Goal: Task Accomplishment & Management: Use online tool/utility

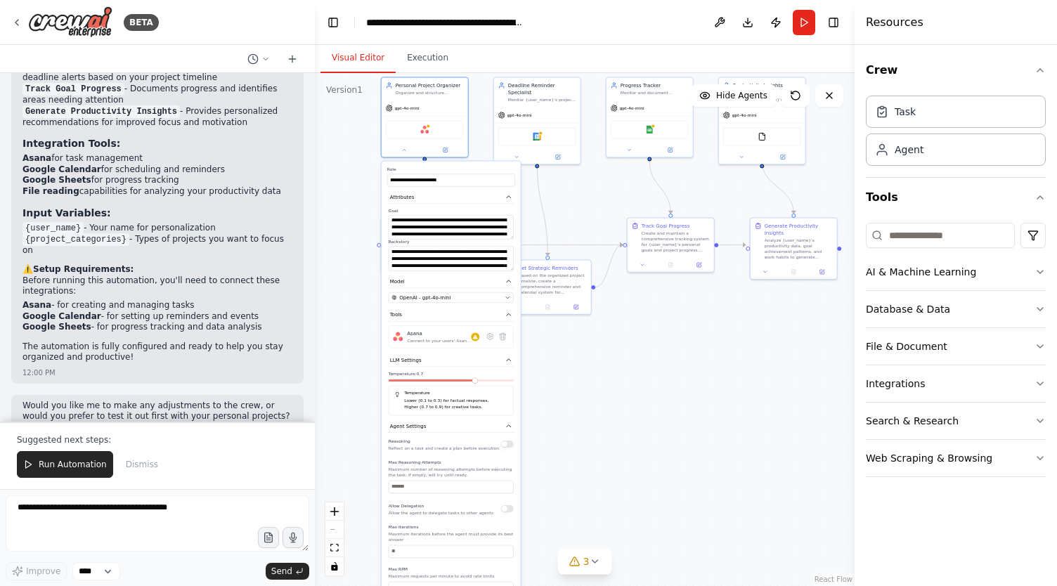
click at [565, 380] on div ".deletable-edge-delete-btn { width: 20px; height: 20px; border: 0px solid #ffff…" at bounding box center [584, 329] width 539 height 513
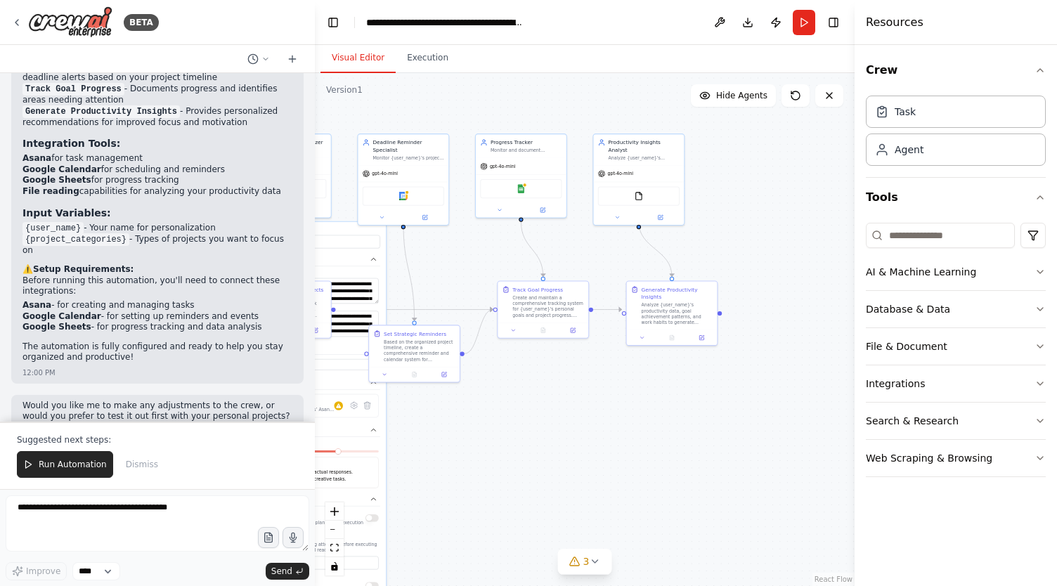
drag, startPoint x: 679, startPoint y: 311, endPoint x: 539, endPoint y: 384, distance: 157.7
click at [539, 384] on div ".deletable-edge-delete-btn { width: 20px; height: 20px; border: 0px solid #ffff…" at bounding box center [584, 329] width 539 height 513
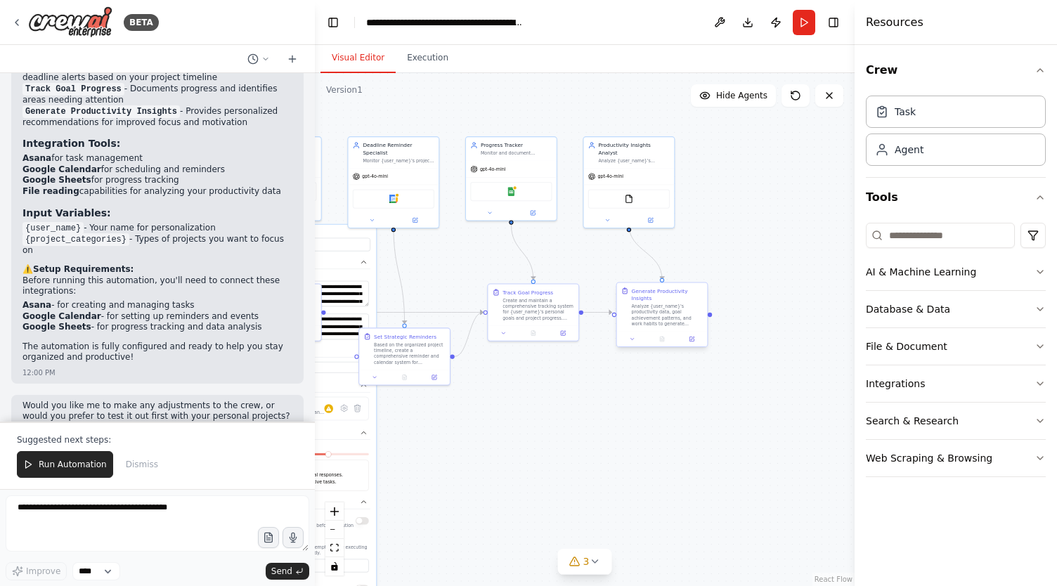
click at [649, 303] on div "Analyze {user_name}'s productivity data, goal achievement patterns, and work ha…" at bounding box center [668, 315] width 72 height 24
click at [654, 306] on div "Analyze {user_name}'s productivity data, goal achievement patterns, and work ha…" at bounding box center [668, 315] width 72 height 24
click at [700, 334] on button at bounding box center [691, 338] width 25 height 9
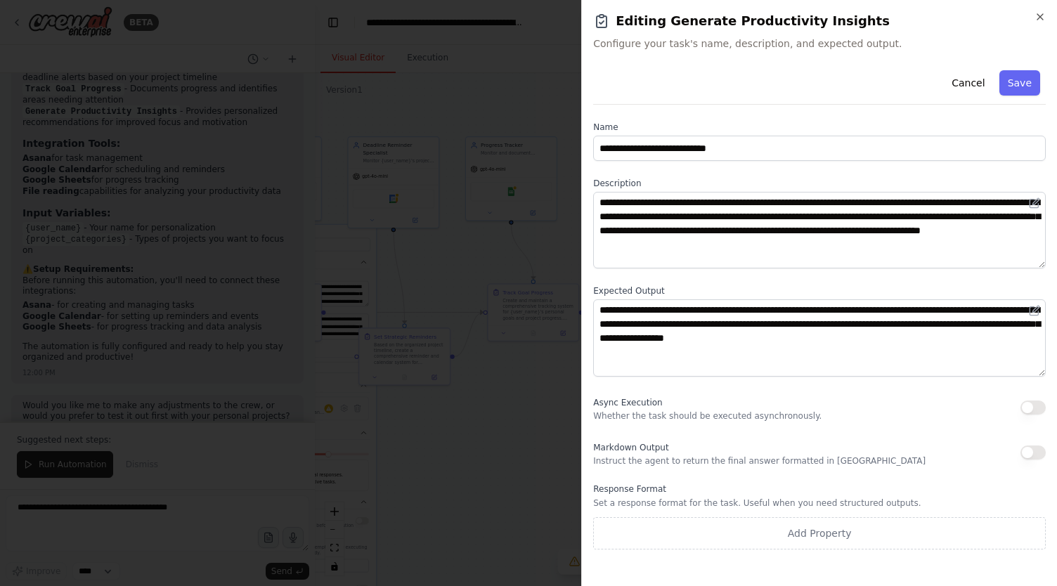
click at [622, 460] on p "Instruct the agent to return the final answer formatted in Markdown" at bounding box center [759, 460] width 332 height 11
click at [1026, 450] on button "button" at bounding box center [1032, 452] width 25 height 14
click at [462, 377] on div at bounding box center [528, 293] width 1057 height 586
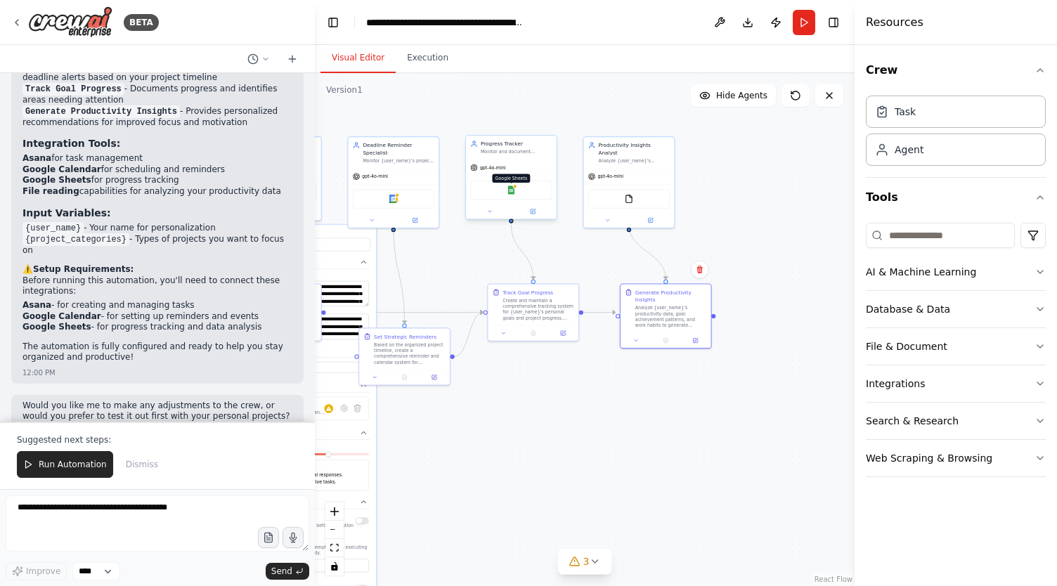
click at [513, 186] on div at bounding box center [514, 186] width 4 height 4
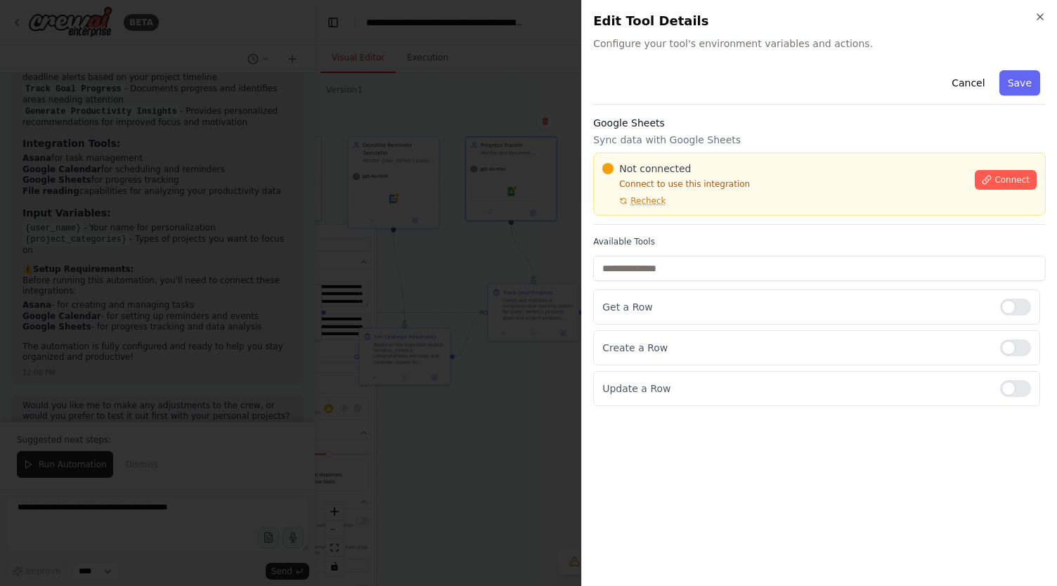
click at [523, 214] on div at bounding box center [528, 293] width 1057 height 586
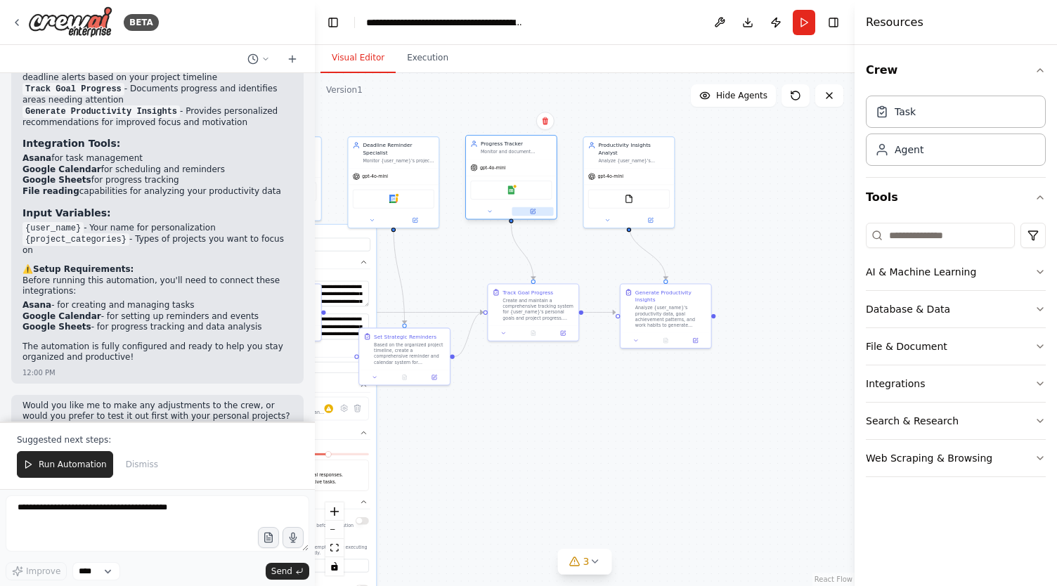
click at [524, 211] on button at bounding box center [531, 211] width 41 height 9
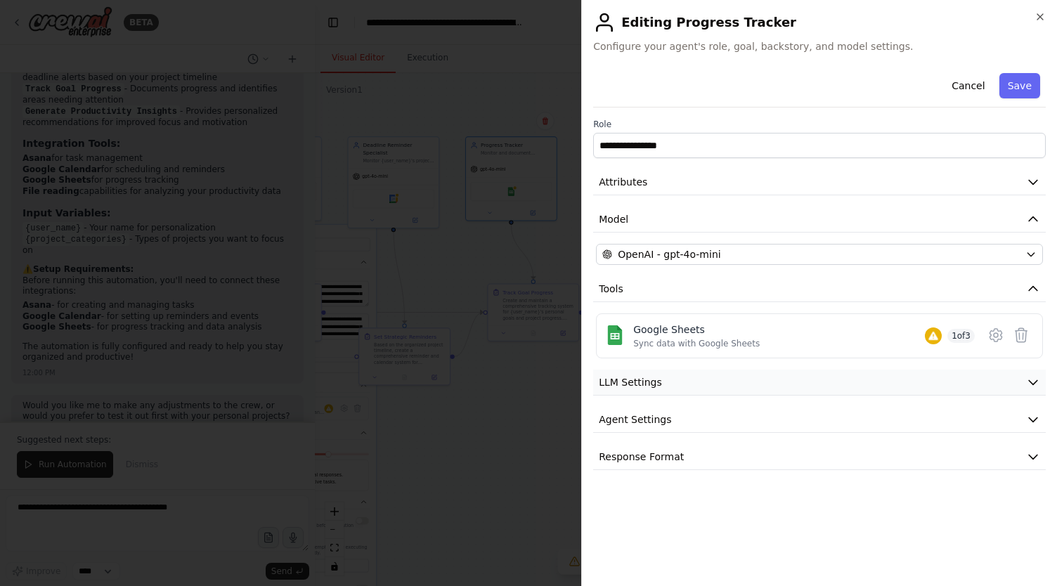
click at [649, 375] on span "LLM Settings" at bounding box center [629, 382] width 63 height 14
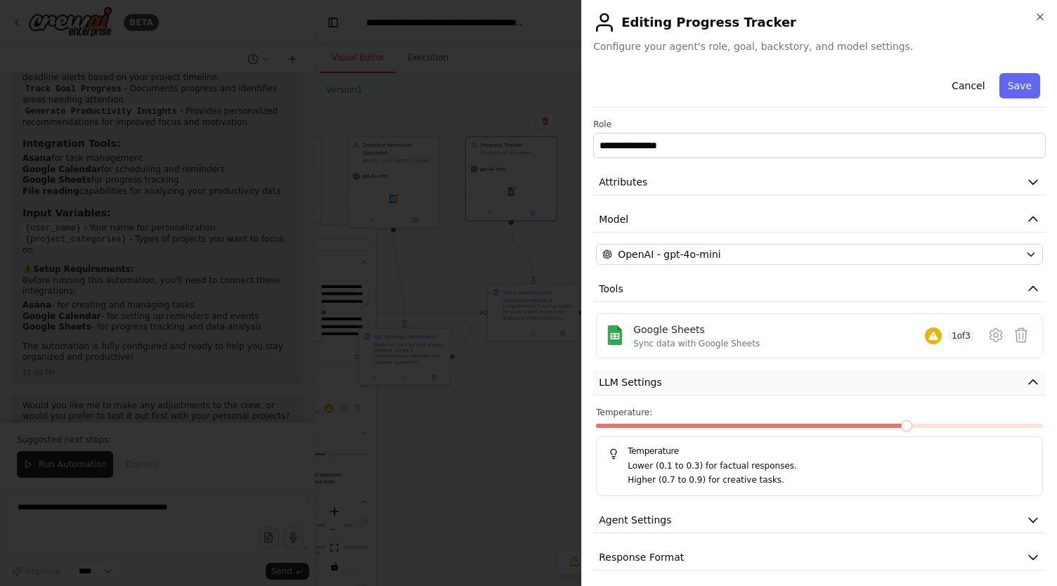
scroll to position [4, 0]
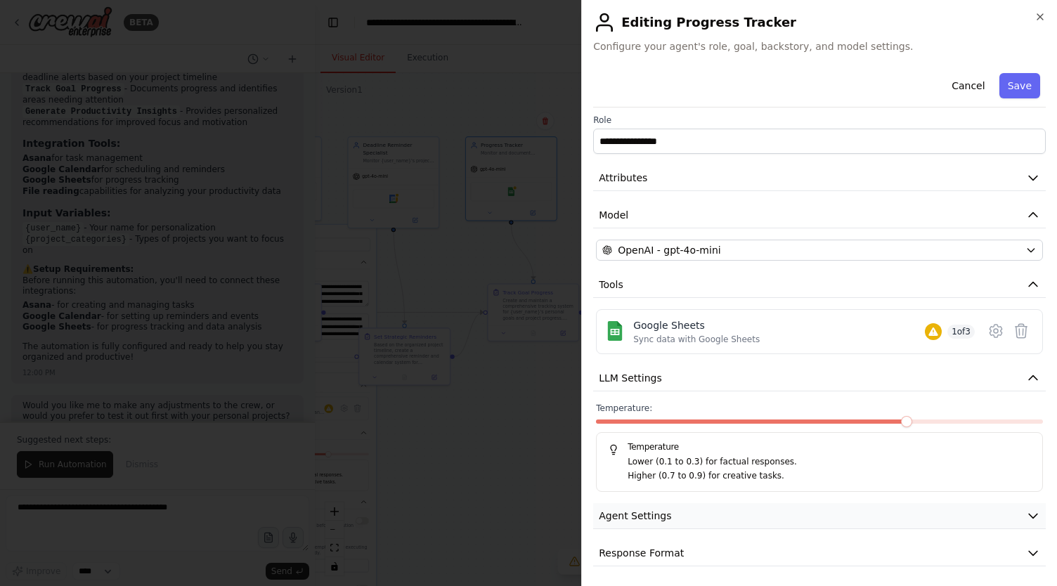
click at [652, 505] on button "Agent Settings" at bounding box center [819, 516] width 452 height 26
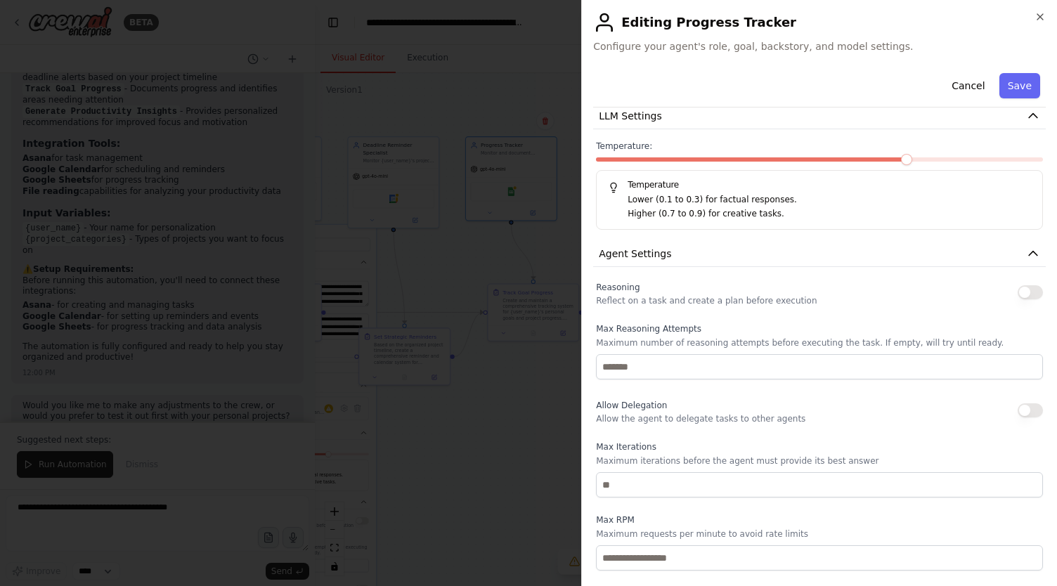
scroll to position [267, 0]
click at [1004, 285] on div "Reasoning Reflect on a task and create a plan before execution" at bounding box center [819, 291] width 447 height 28
click at [1019, 287] on button "button" at bounding box center [1029, 291] width 25 height 14
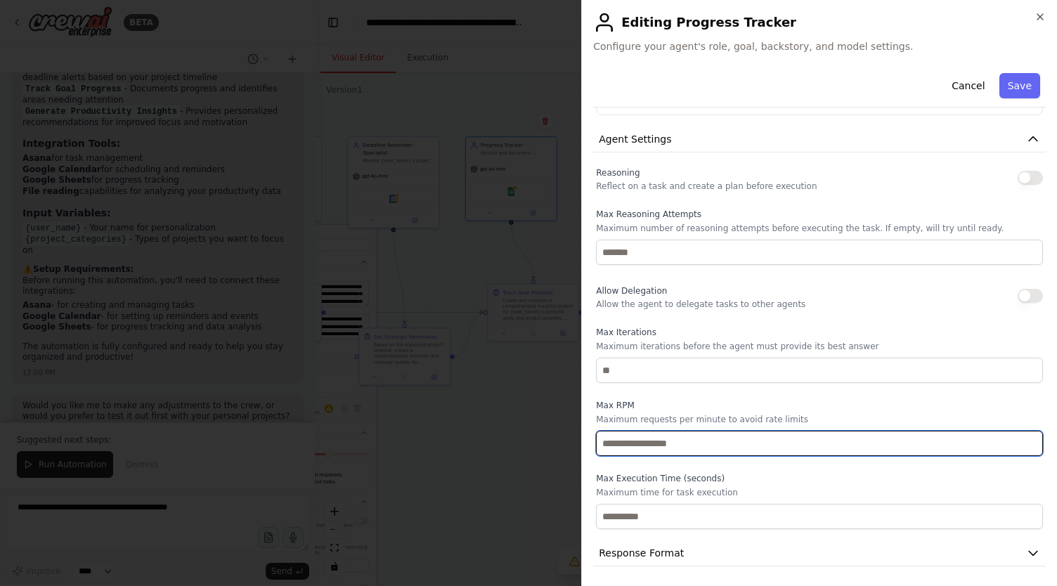
click at [735, 440] on input "number" at bounding box center [819, 443] width 447 height 25
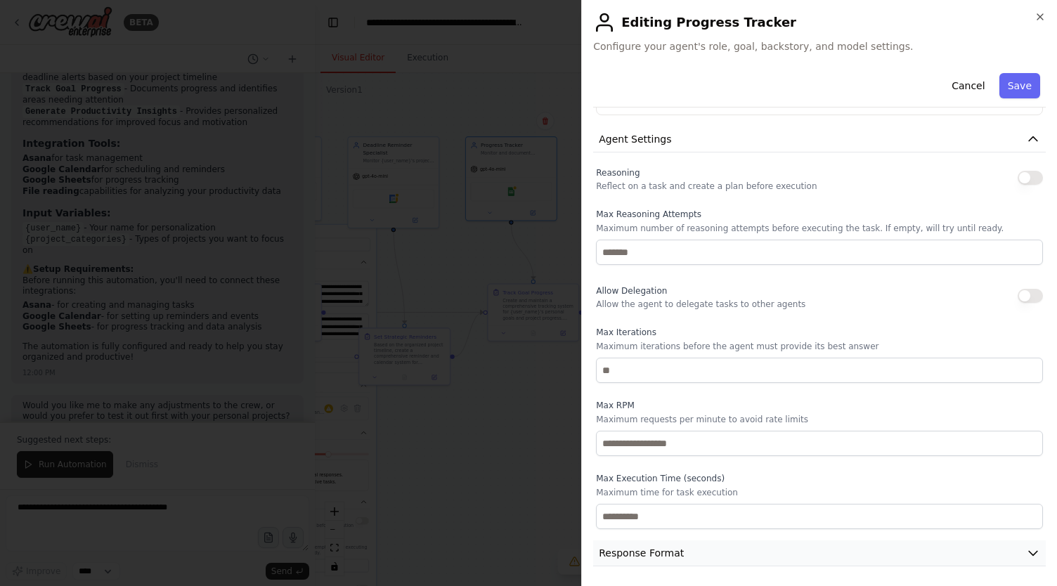
click at [691, 553] on button "Response Format" at bounding box center [819, 553] width 452 height 26
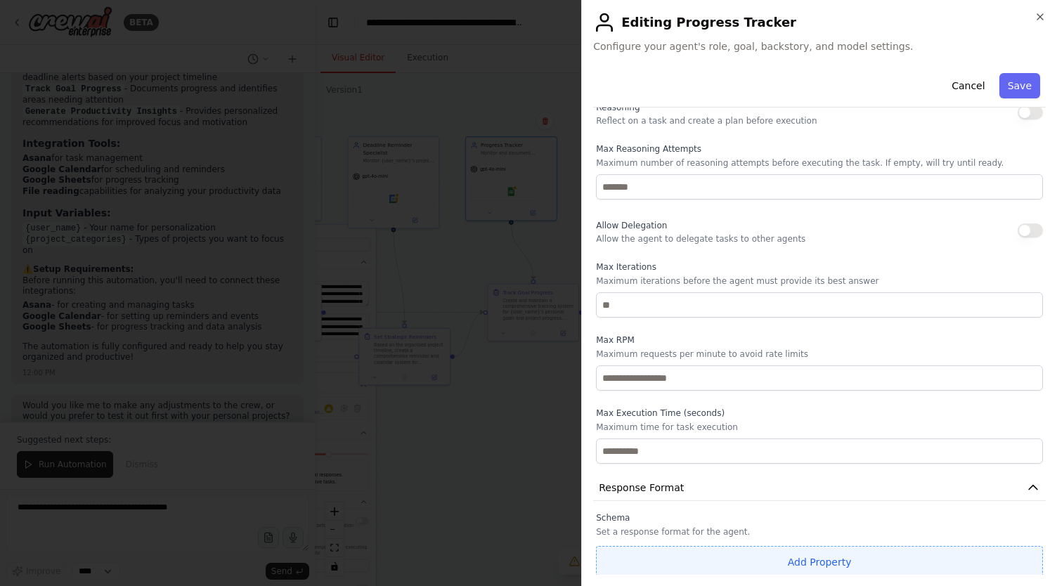
click at [733, 549] on button "Add Property" at bounding box center [819, 562] width 447 height 32
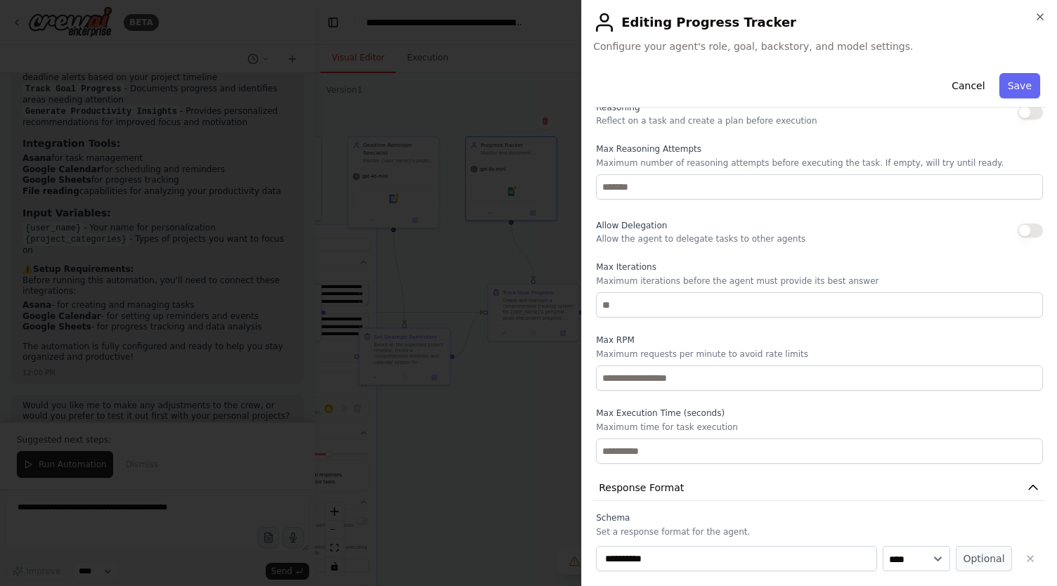
scroll to position [483, 0]
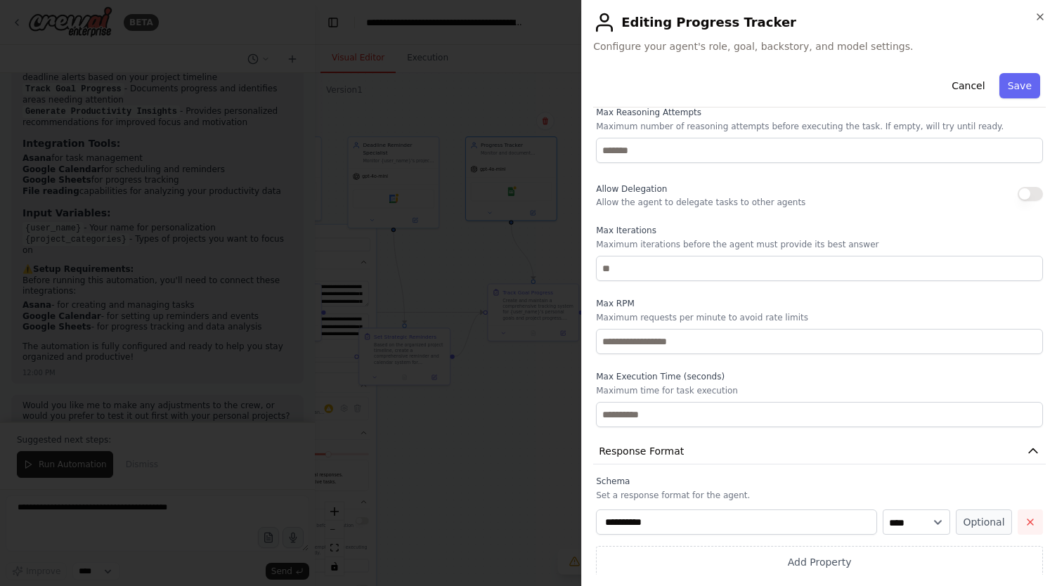
click at [1024, 516] on icon "button" at bounding box center [1029, 521] width 11 height 11
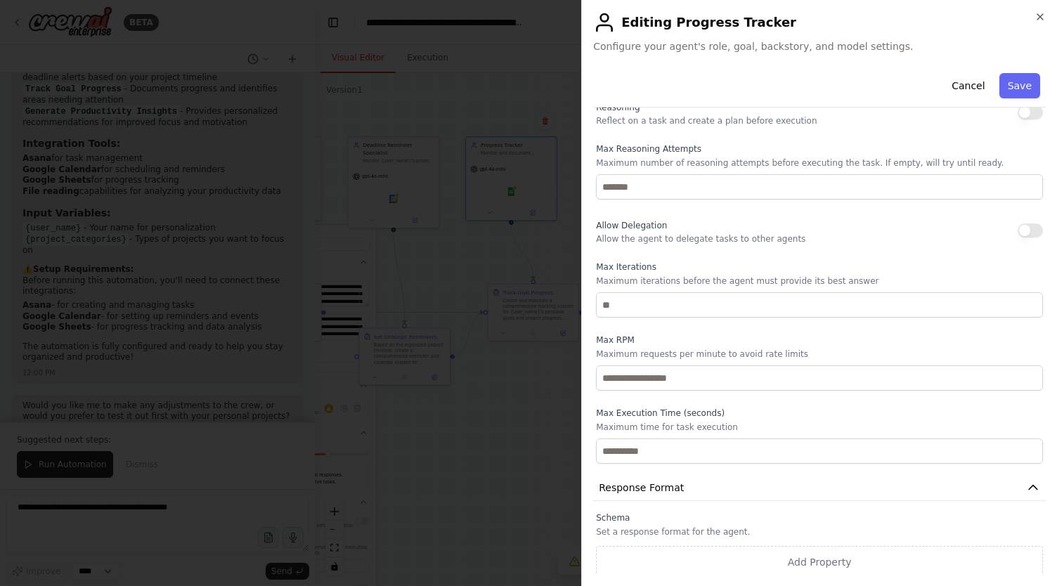
click at [480, 445] on div at bounding box center [528, 293] width 1057 height 586
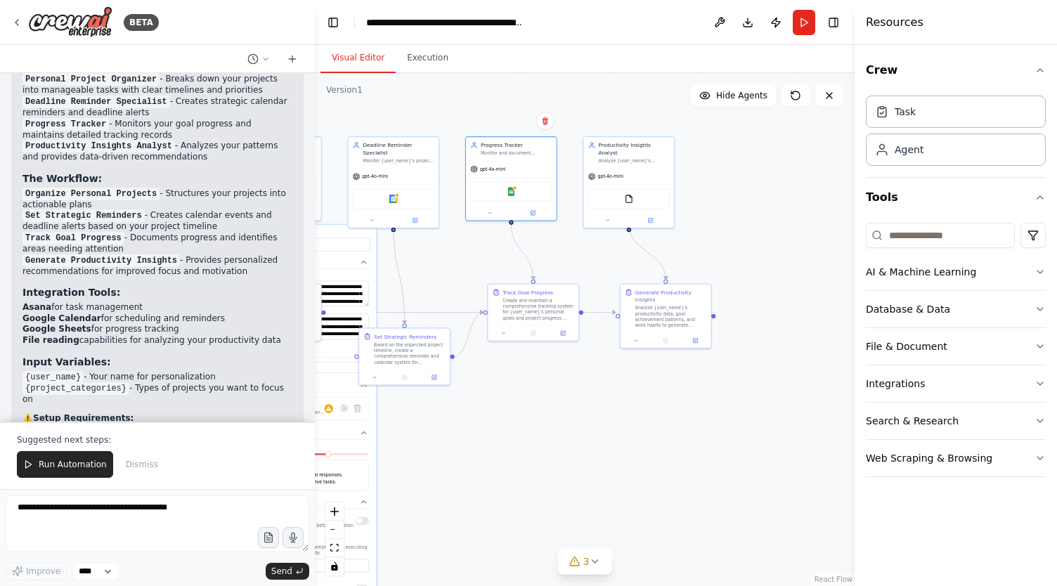
scroll to position [1516, 0]
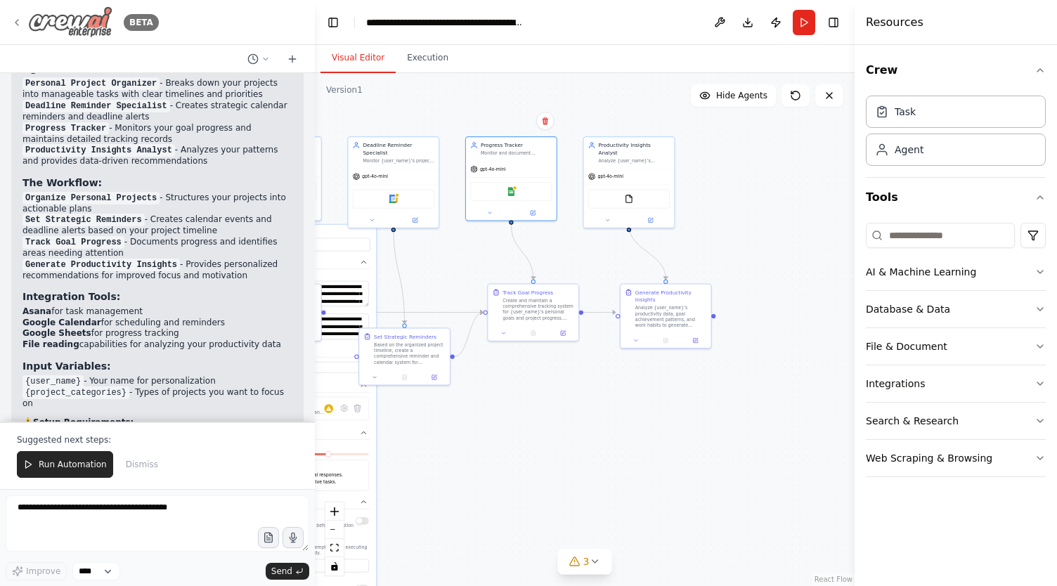
click at [21, 20] on icon at bounding box center [16, 22] width 11 height 11
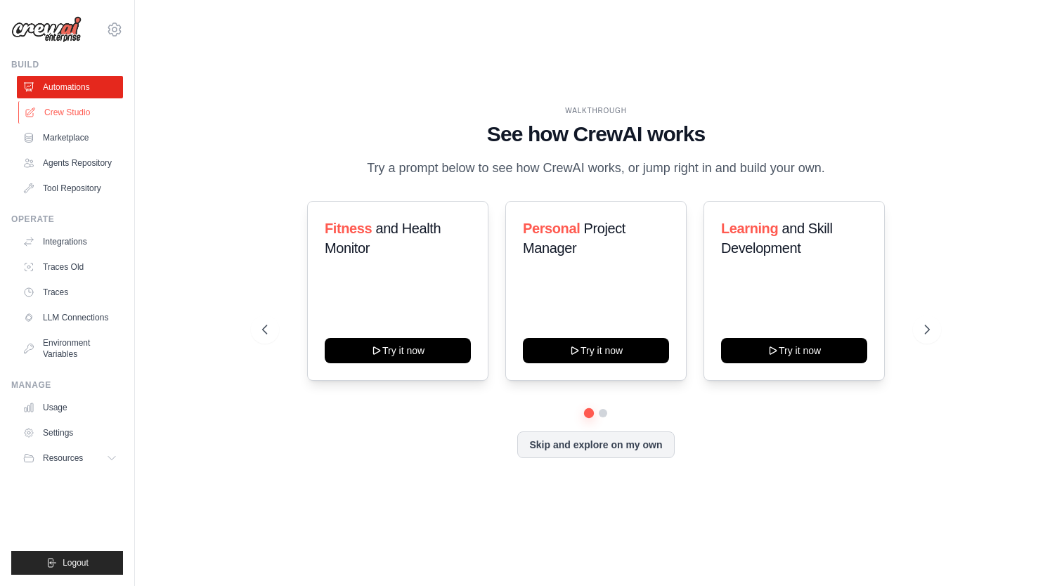
click at [52, 107] on link "Crew Studio" at bounding box center [71, 112] width 106 height 22
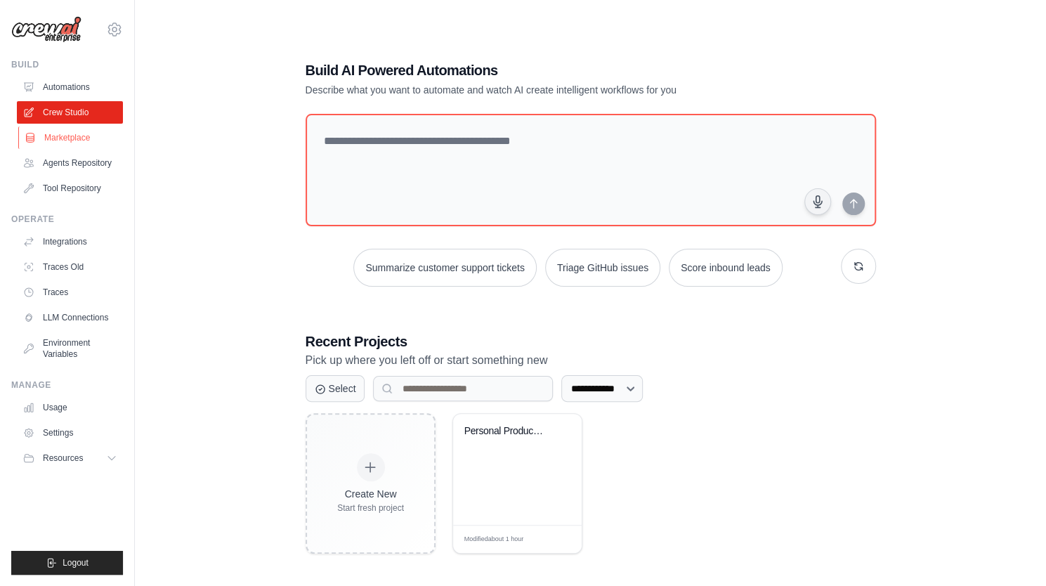
click at [53, 133] on link "Marketplace" at bounding box center [71, 137] width 106 height 22
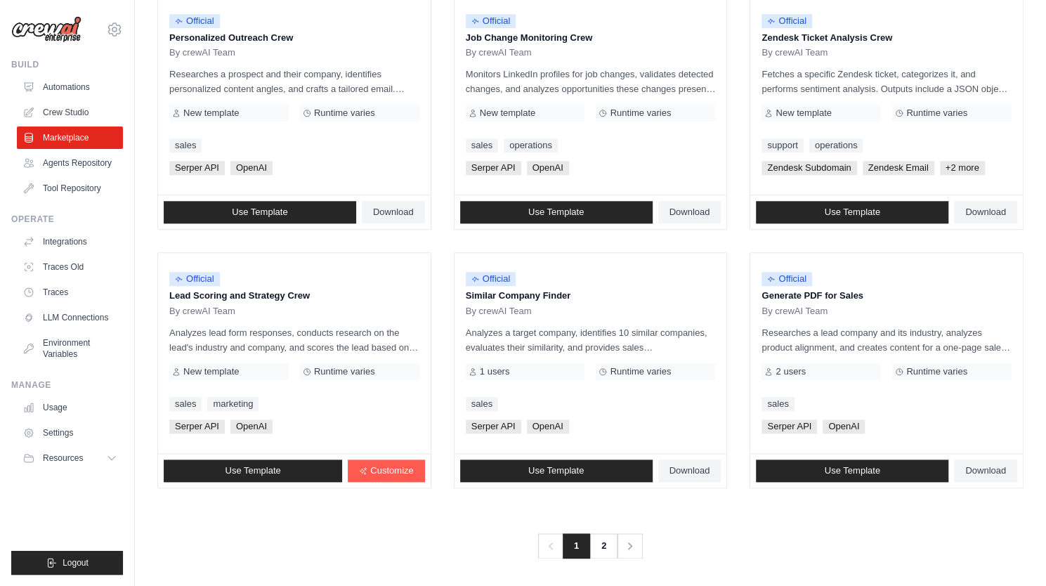
scroll to position [712, 0]
click at [606, 551] on link "2" at bounding box center [605, 545] width 28 height 25
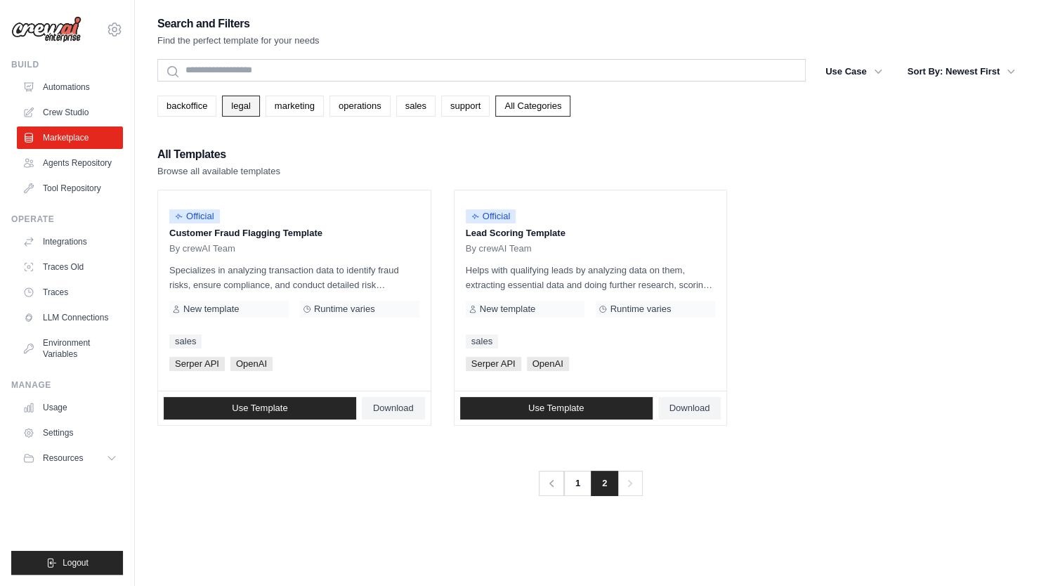
click at [257, 105] on link "legal" at bounding box center [240, 106] width 37 height 21
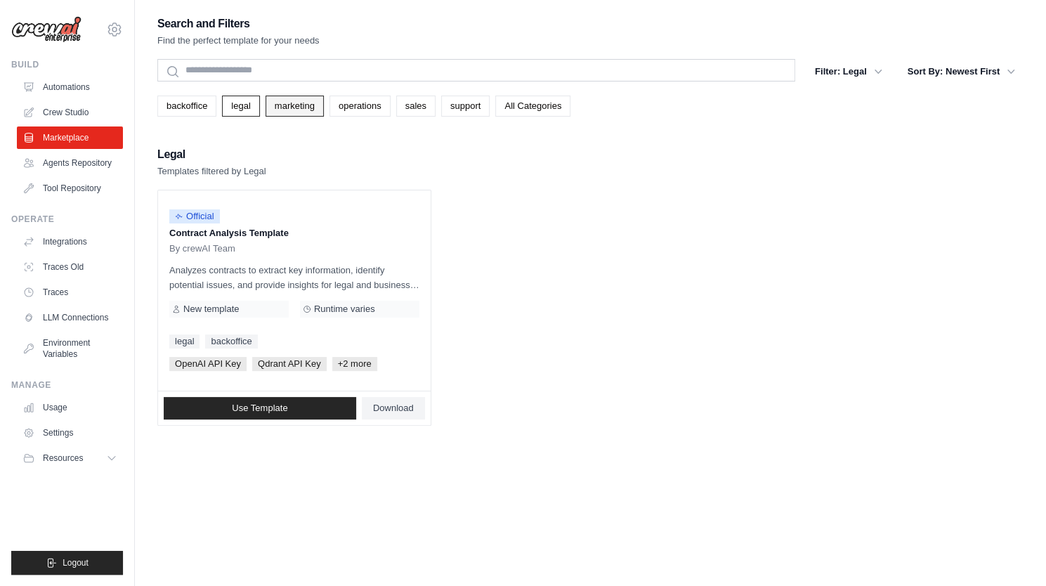
click at [296, 105] on link "marketing" at bounding box center [295, 106] width 58 height 21
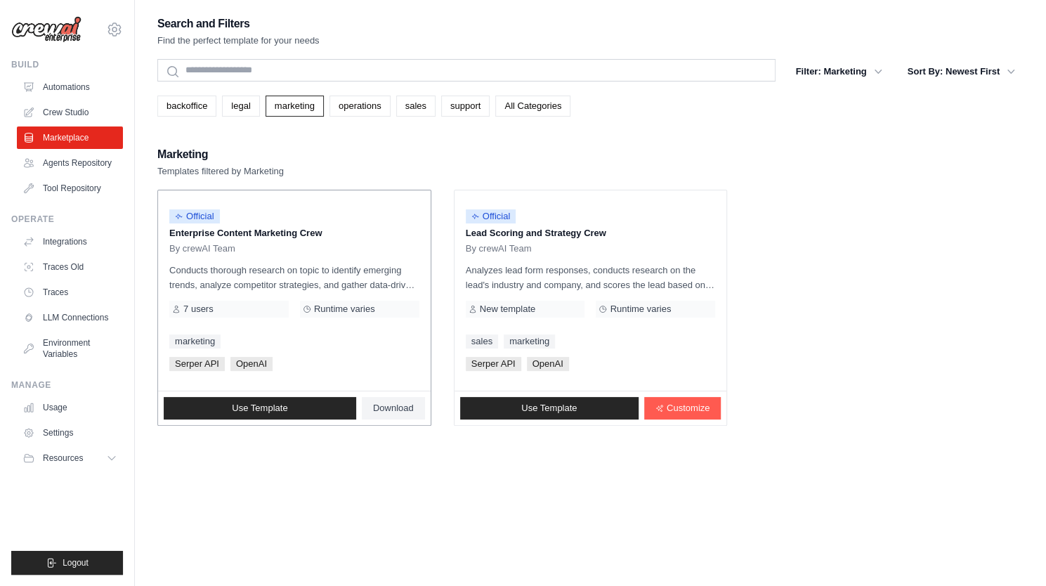
click at [325, 237] on p "Enterprise Content Marketing Crew" at bounding box center [294, 233] width 250 height 14
click at [68, 155] on link "Agents Repository" at bounding box center [71, 163] width 106 height 22
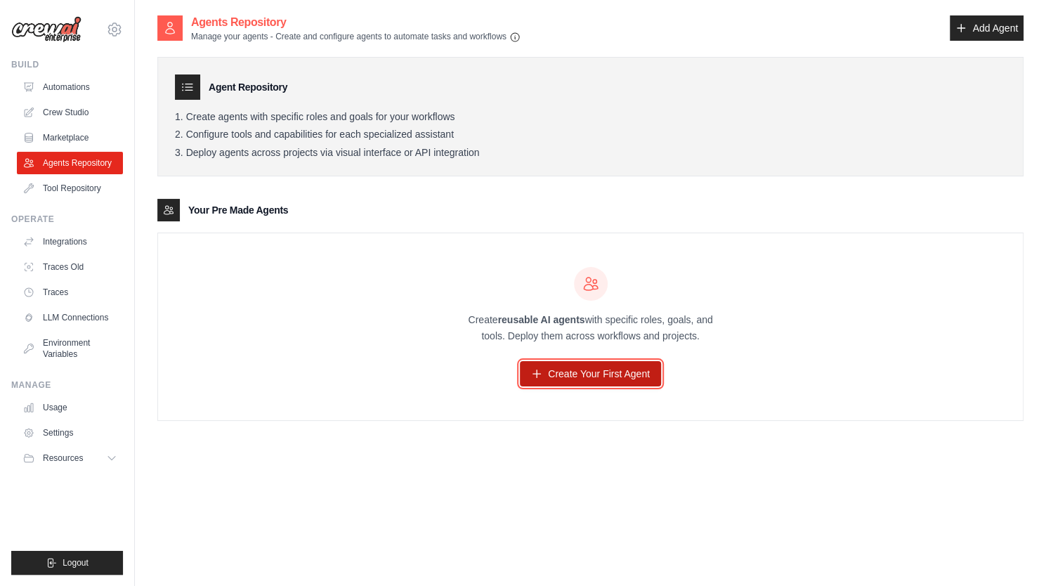
click at [566, 372] on link "Create Your First Agent" at bounding box center [590, 373] width 141 height 25
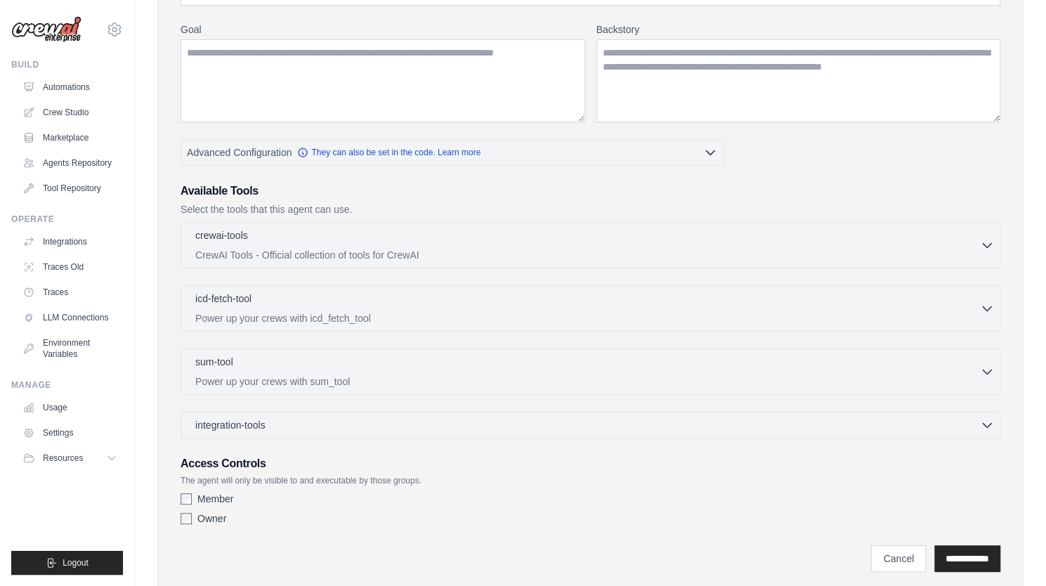
scroll to position [207, 0]
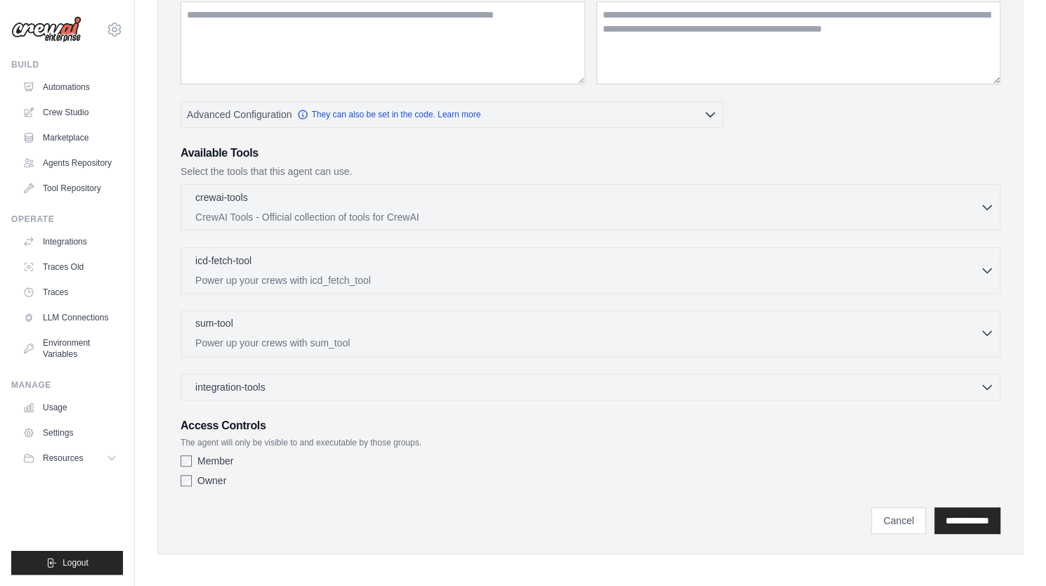
click at [479, 341] on p "Power up your crews with sum_tool" at bounding box center [587, 343] width 785 height 14
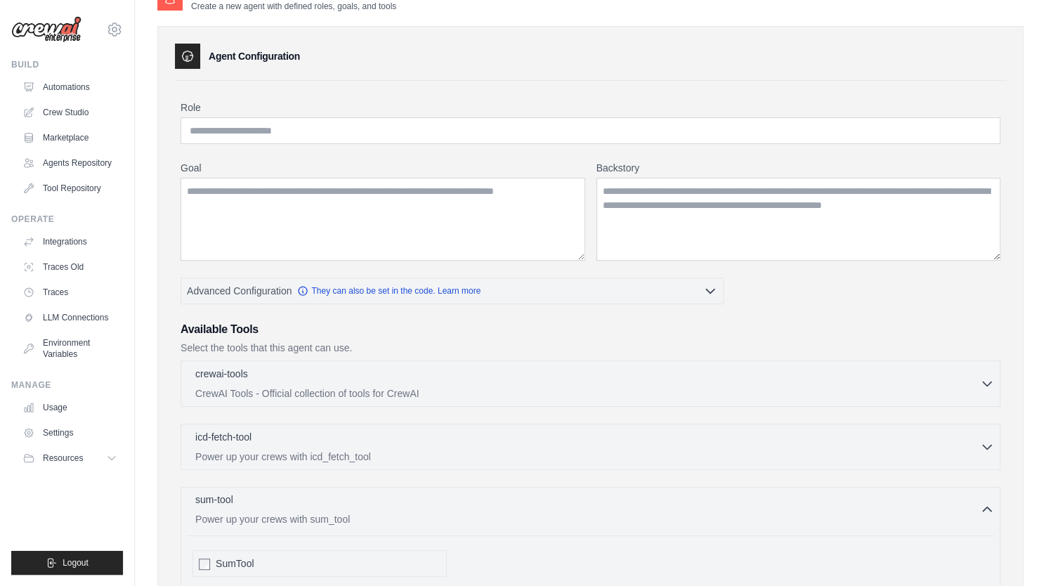
scroll to position [43, 0]
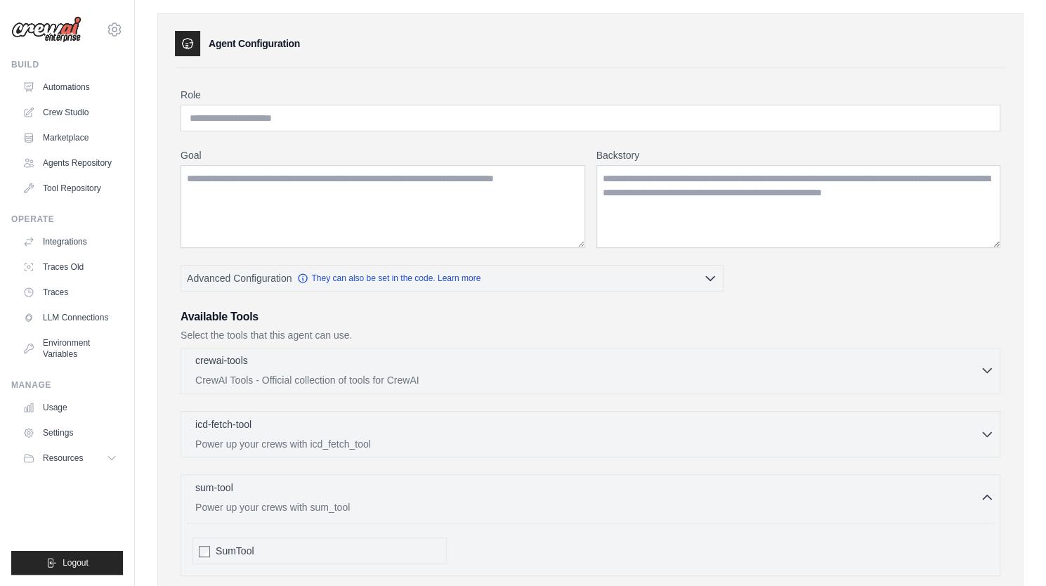
click at [466, 374] on p "CrewAI Tools - Official collection of tools for CrewAI" at bounding box center [587, 380] width 785 height 14
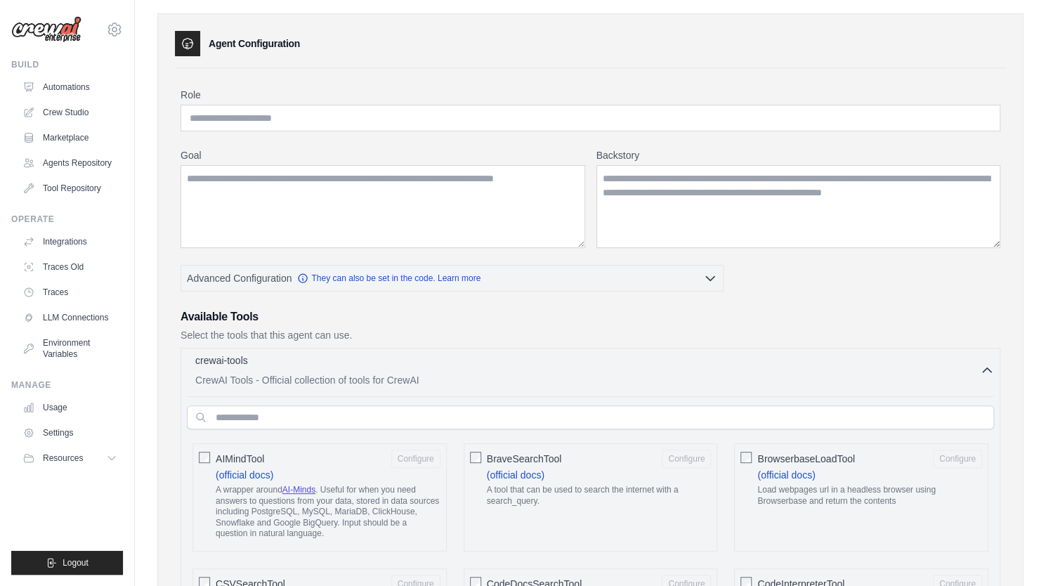
click at [466, 374] on p "CrewAI Tools - Official collection of tools for CrewAI" at bounding box center [587, 380] width 785 height 14
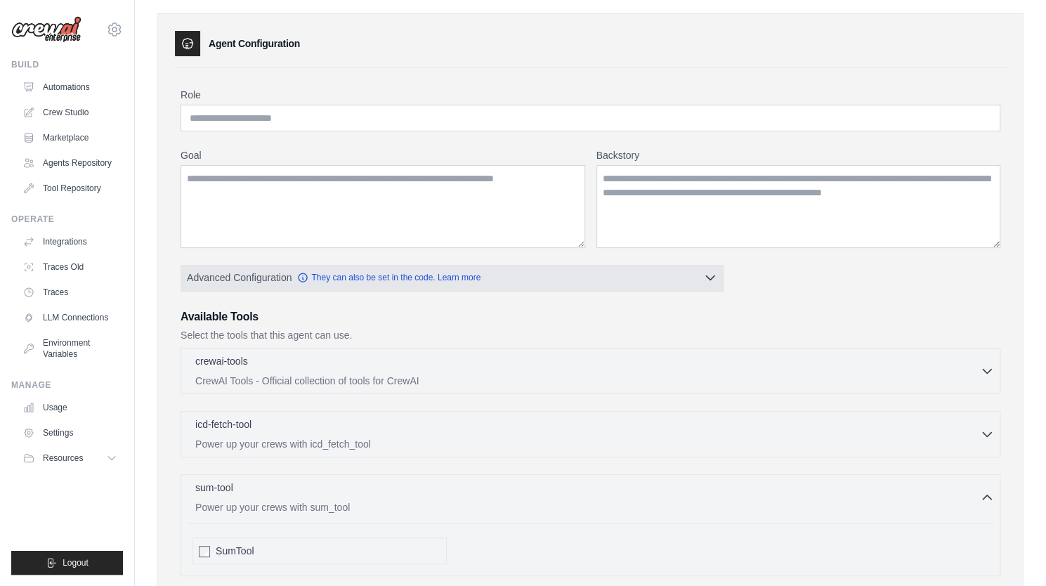
click at [670, 270] on button "Advanced Configuration They can also be set in the code. Learn more" at bounding box center [452, 277] width 542 height 25
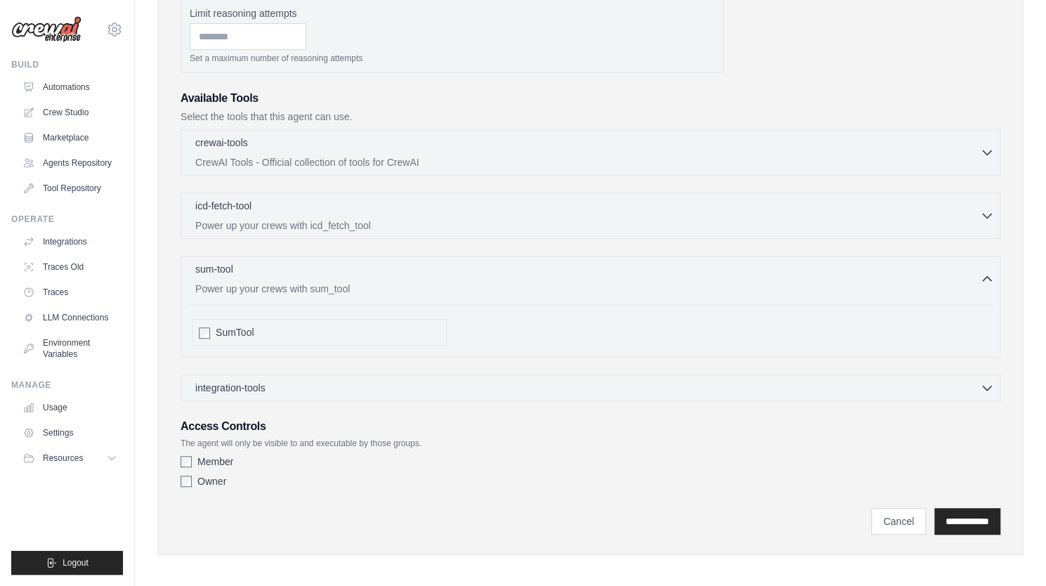
scroll to position [0, 0]
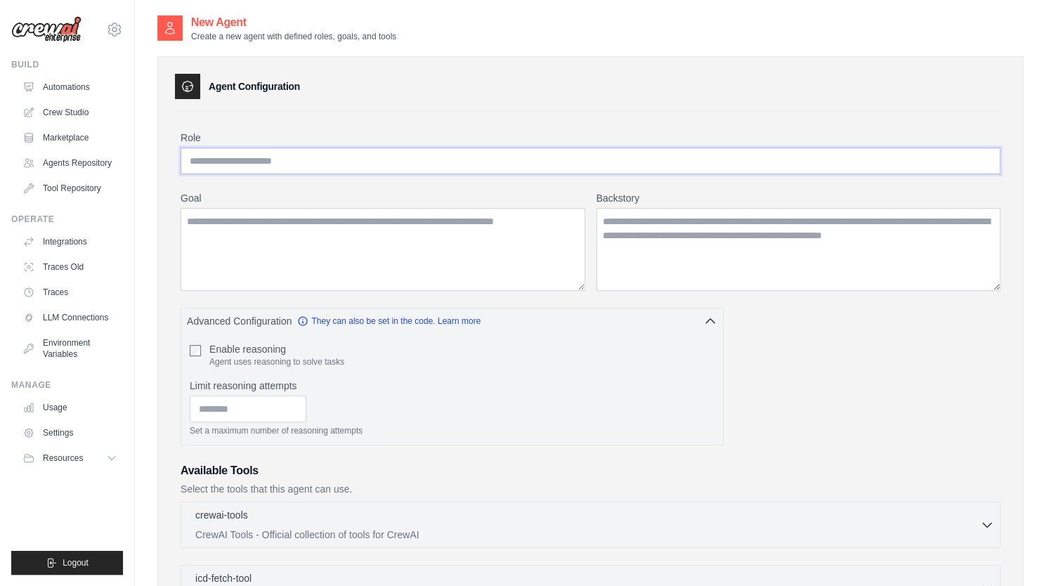
click at [274, 164] on input "Role" at bounding box center [591, 161] width 820 height 27
click at [282, 203] on label "Goal" at bounding box center [383, 198] width 405 height 14
click at [282, 208] on textarea "Goal" at bounding box center [383, 249] width 405 height 83
click at [293, 232] on textarea "Goal" at bounding box center [383, 249] width 405 height 83
click at [44, 289] on link "Traces" at bounding box center [71, 292] width 106 height 22
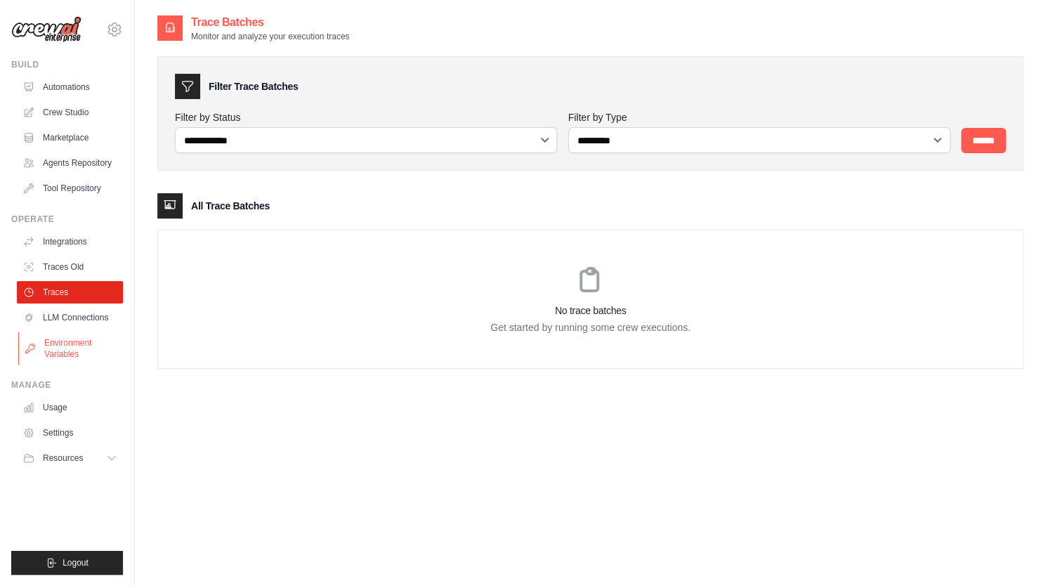
click at [51, 332] on link "Environment Variables" at bounding box center [71, 349] width 106 height 34
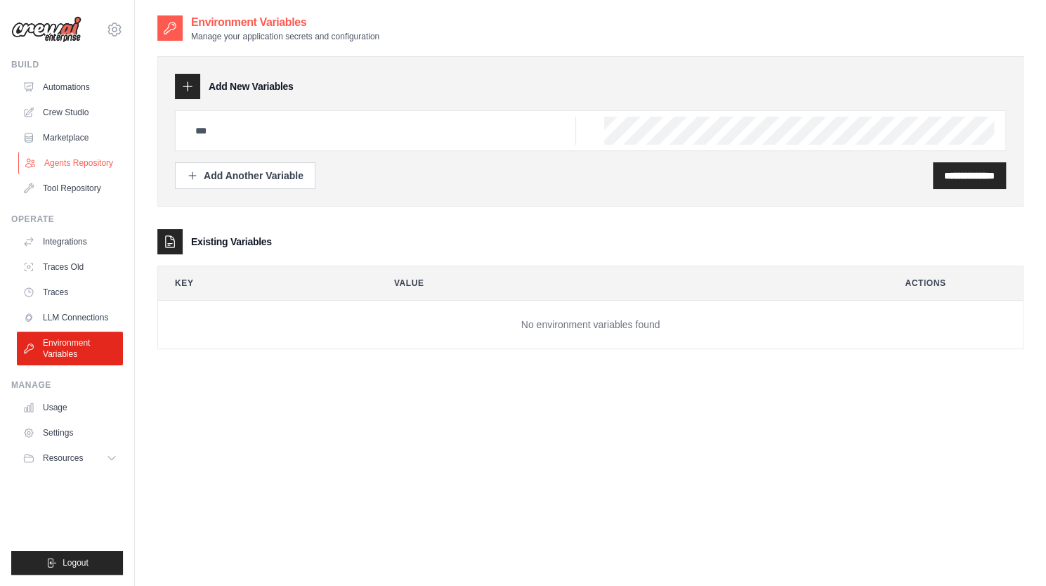
click at [37, 158] on link "Agents Repository" at bounding box center [71, 163] width 106 height 22
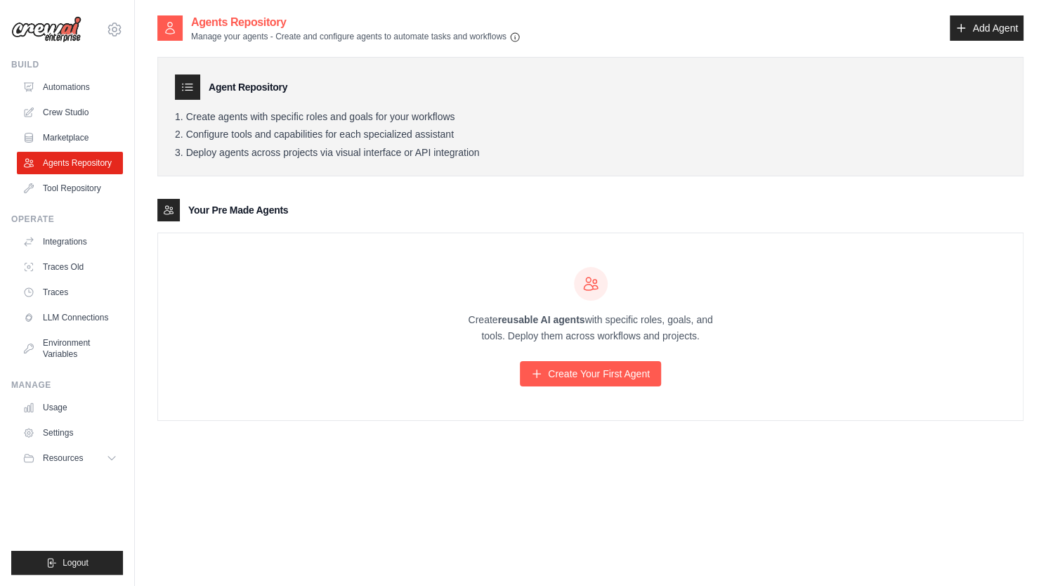
click at [44, 124] on ul "Automations Crew Studio Marketplace Agents Repository Tool Repository" at bounding box center [70, 138] width 106 height 124
click at [44, 136] on link "Marketplace" at bounding box center [71, 137] width 106 height 22
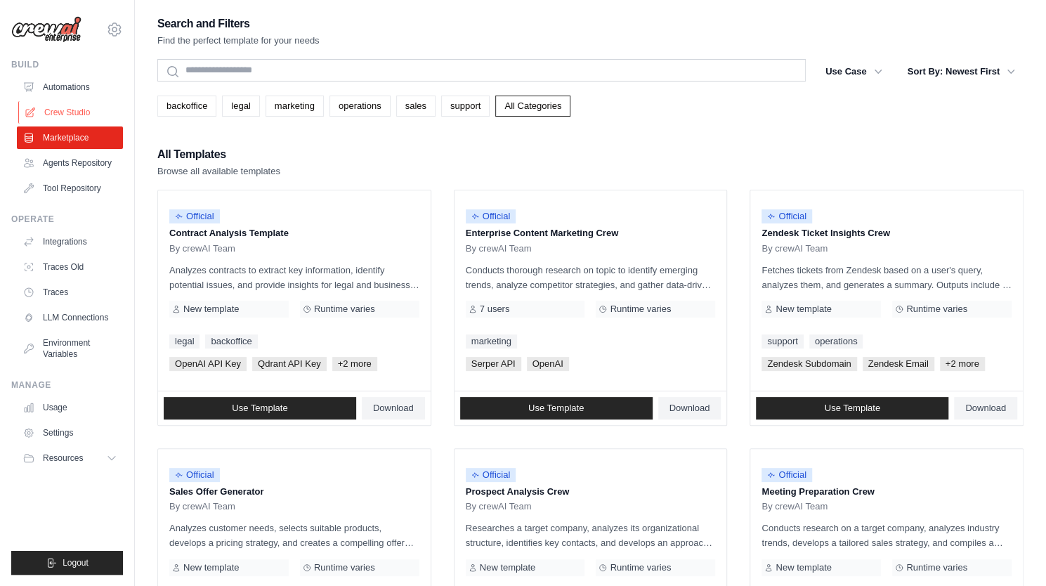
click at [39, 108] on link "Crew Studio" at bounding box center [71, 112] width 106 height 22
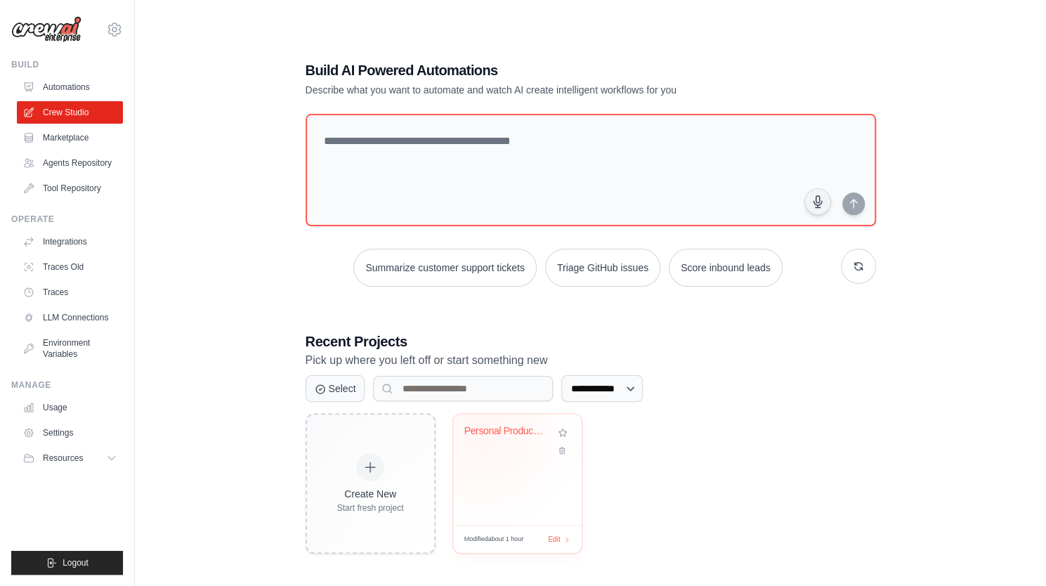
click at [481, 428] on div "Personal Productivity & Project Man..." at bounding box center [506, 431] width 85 height 13
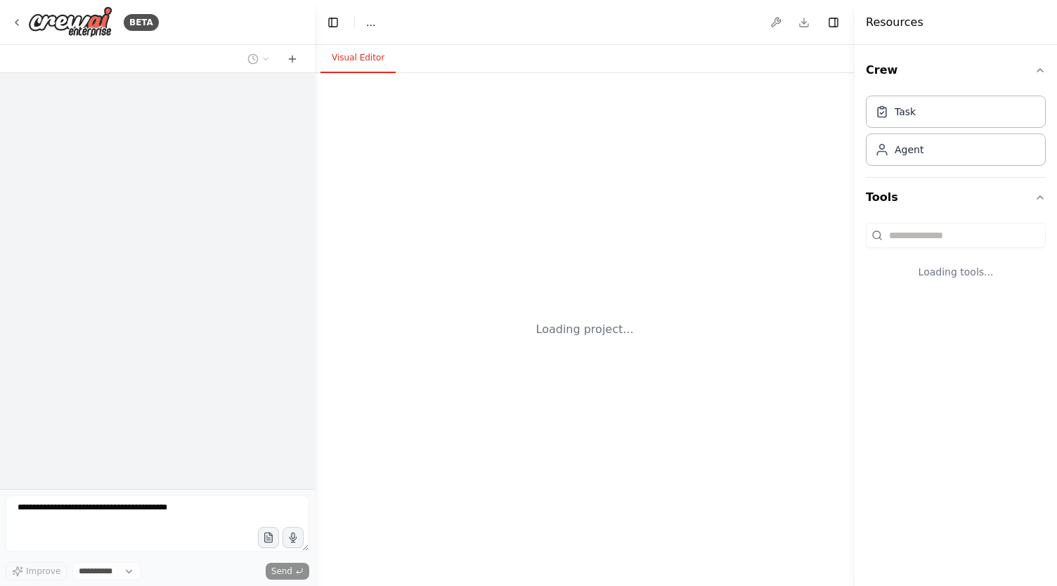
select select "****"
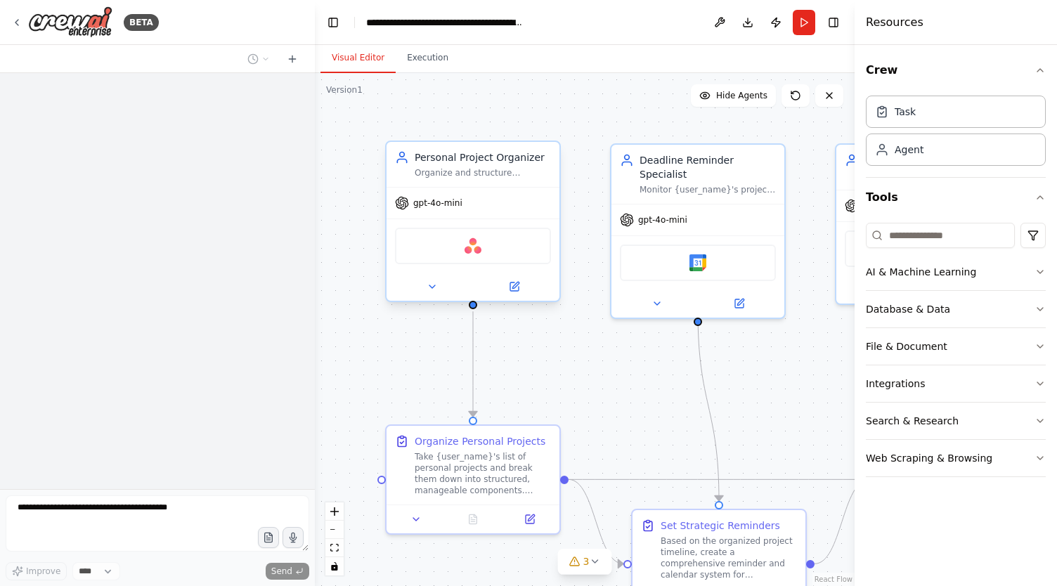
scroll to position [1602, 0]
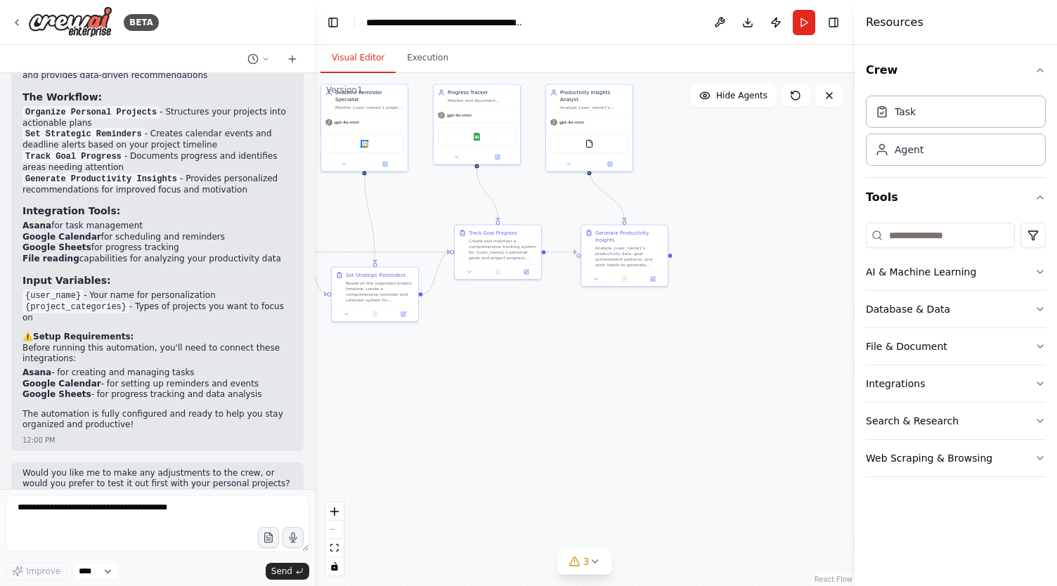
drag, startPoint x: 569, startPoint y: 409, endPoint x: 393, endPoint y: 308, distance: 202.7
click at [393, 308] on div ".deletable-edge-delete-btn { width: 20px; height: 20px; border: 0px solid #ffff…" at bounding box center [584, 329] width 539 height 513
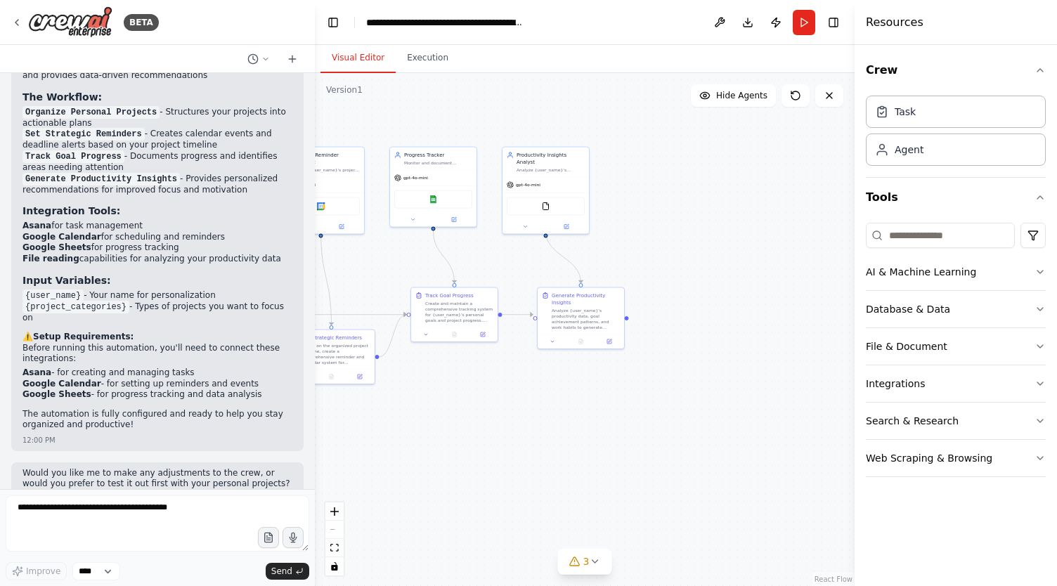
drag, startPoint x: 644, startPoint y: 248, endPoint x: 627, endPoint y: 320, distance: 73.6
click at [627, 320] on div ".deletable-edge-delete-btn { width: 20px; height: 20px; border: 0px solid #ffff…" at bounding box center [584, 329] width 539 height 513
click at [664, 292] on div ".deletable-edge-delete-btn { width: 20px; height: 20px; border: 0px solid #ffff…" at bounding box center [584, 329] width 539 height 513
drag, startPoint x: 664, startPoint y: 292, endPoint x: 665, endPoint y: 310, distance: 18.3
click at [665, 310] on div ".deletable-edge-delete-btn { width: 20px; height: 20px; border: 0px solid #ffff…" at bounding box center [584, 329] width 539 height 513
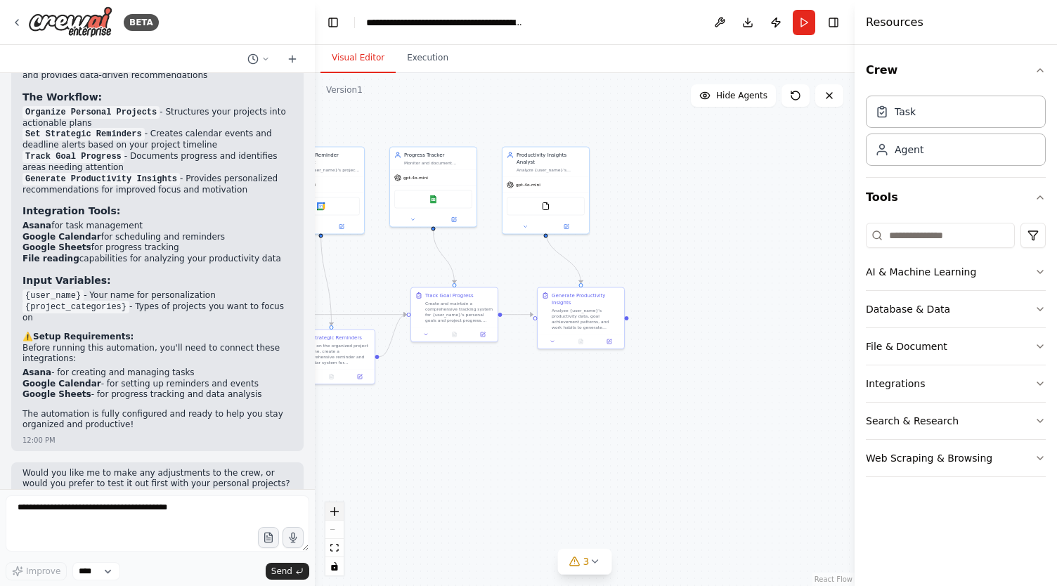
click at [335, 506] on button "zoom in" at bounding box center [334, 511] width 18 height 18
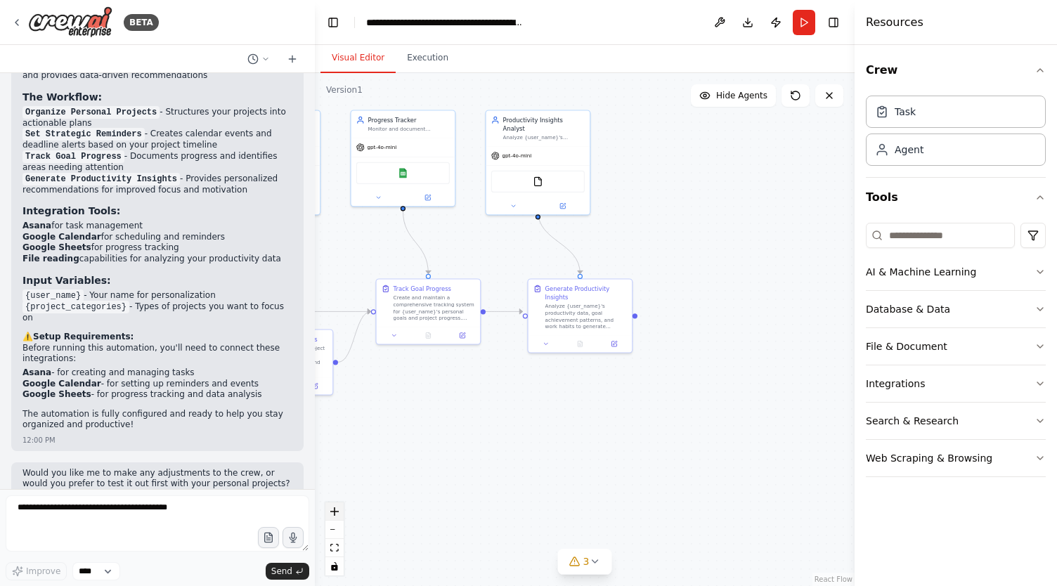
click at [335, 520] on button "zoom in" at bounding box center [334, 511] width 18 height 18
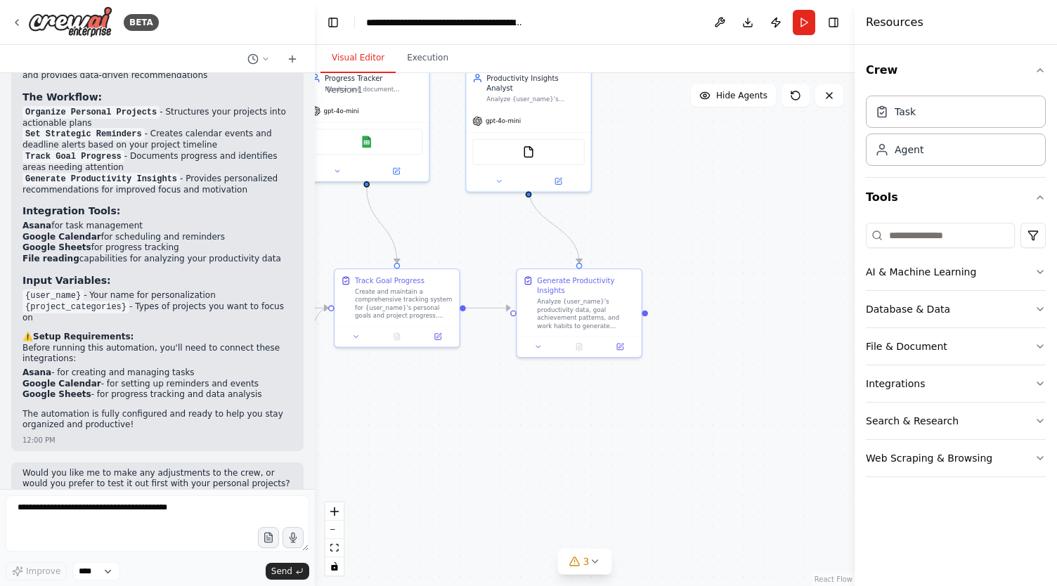
click at [888, 127] on div "Task Agent" at bounding box center [955, 128] width 180 height 76
click at [885, 117] on div "Task" at bounding box center [955, 111] width 180 height 32
click at [913, 117] on div "Task" at bounding box center [955, 111] width 180 height 32
drag, startPoint x: 913, startPoint y: 117, endPoint x: 826, endPoint y: 136, distance: 89.1
click at [826, 136] on div "BETA Create a crew that helps organize your personal projects, sets reminders f…" at bounding box center [528, 293] width 1057 height 586
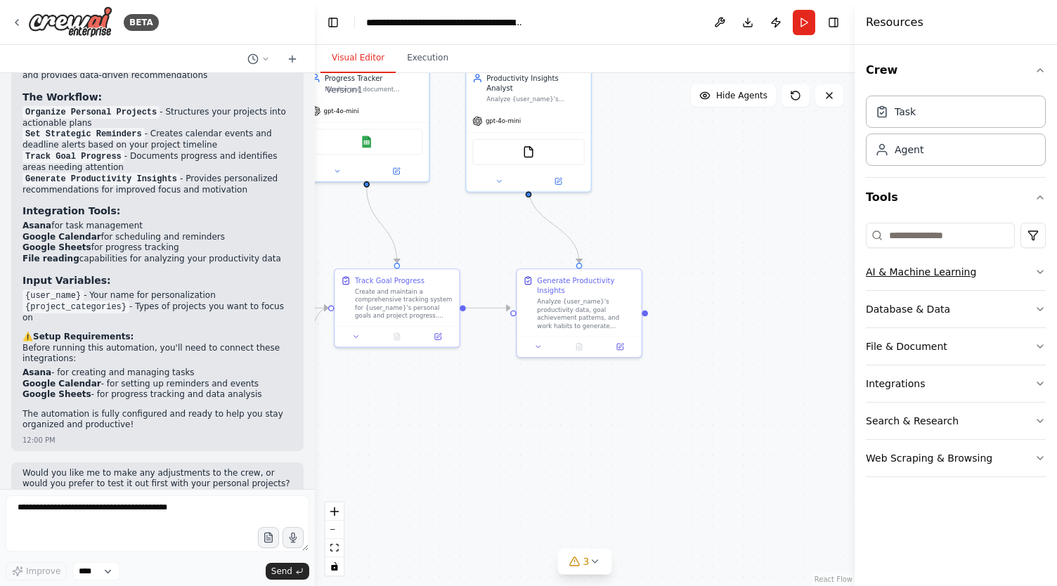
click at [915, 266] on div "AI & Machine Learning" at bounding box center [920, 272] width 110 height 14
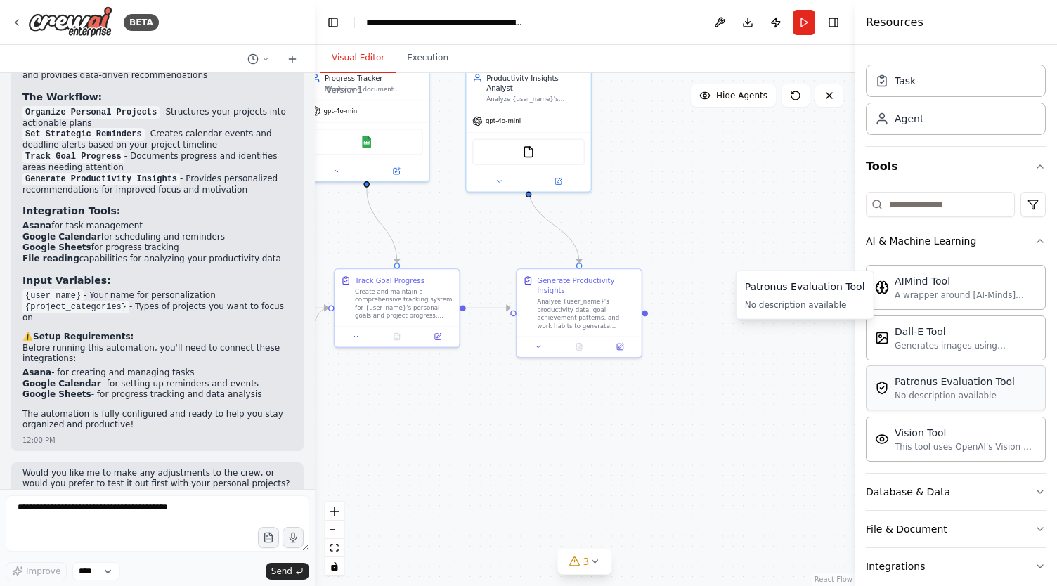
scroll to position [122, 0]
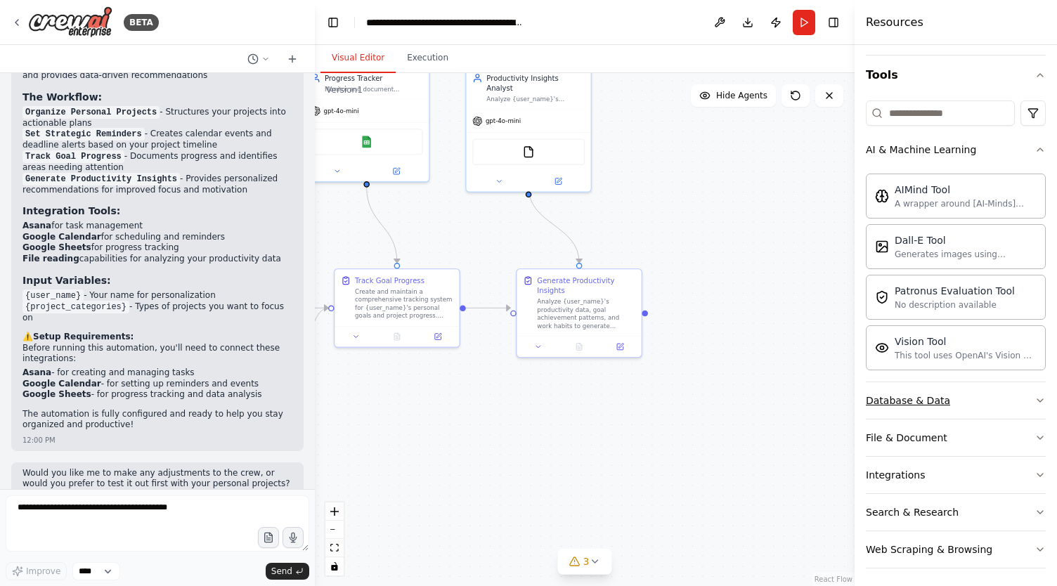
click at [929, 398] on div "Database & Data" at bounding box center [907, 400] width 84 height 14
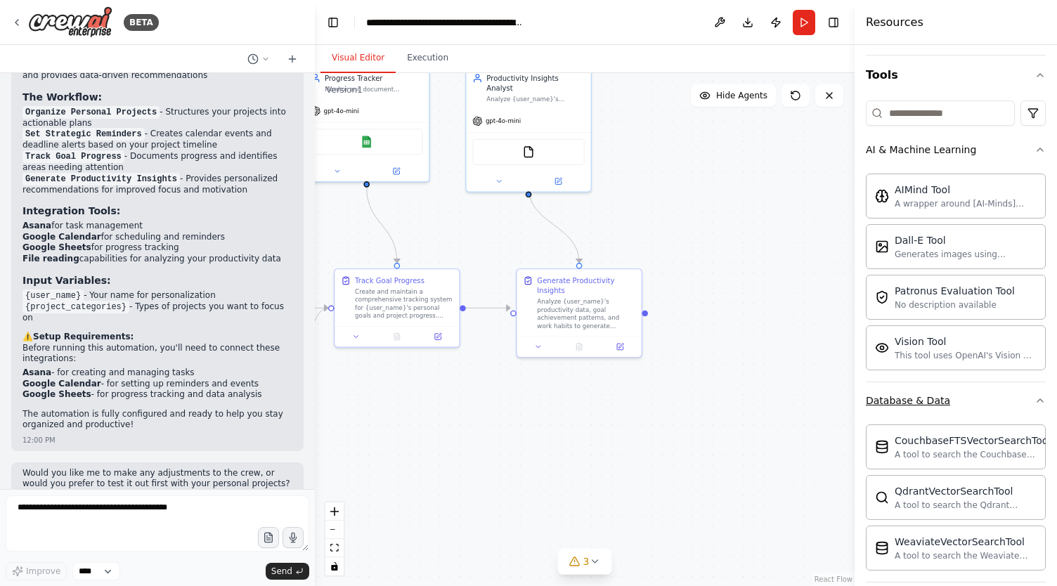
scroll to position [284, 0]
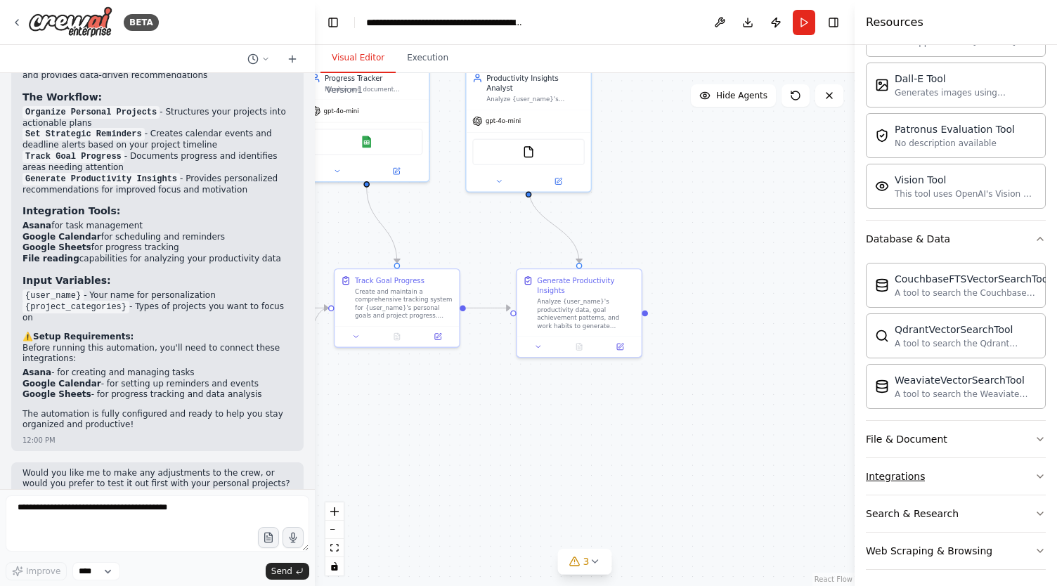
click at [938, 469] on button "Integrations" at bounding box center [955, 476] width 180 height 37
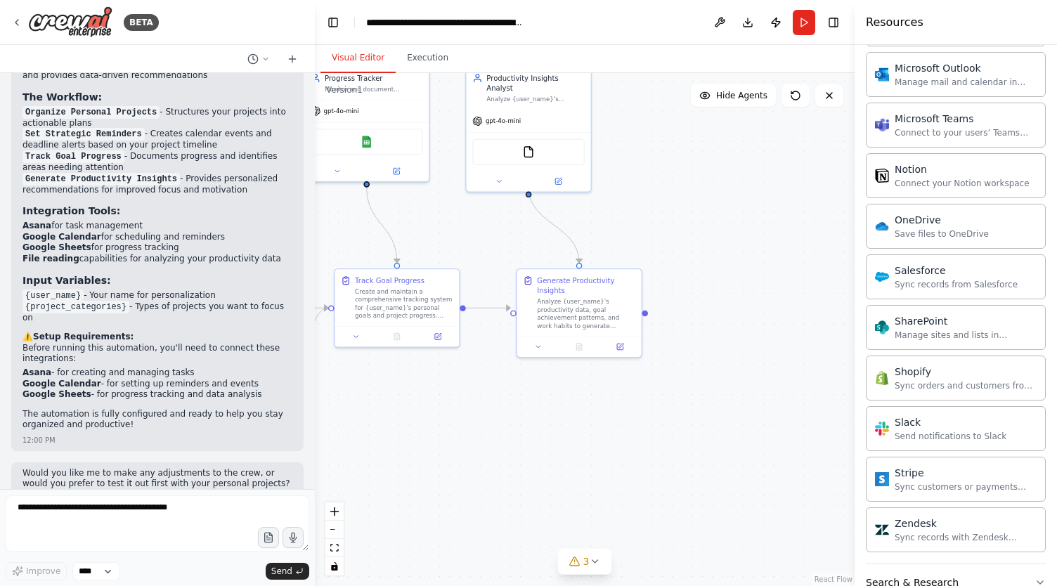
scroll to position [1398, 0]
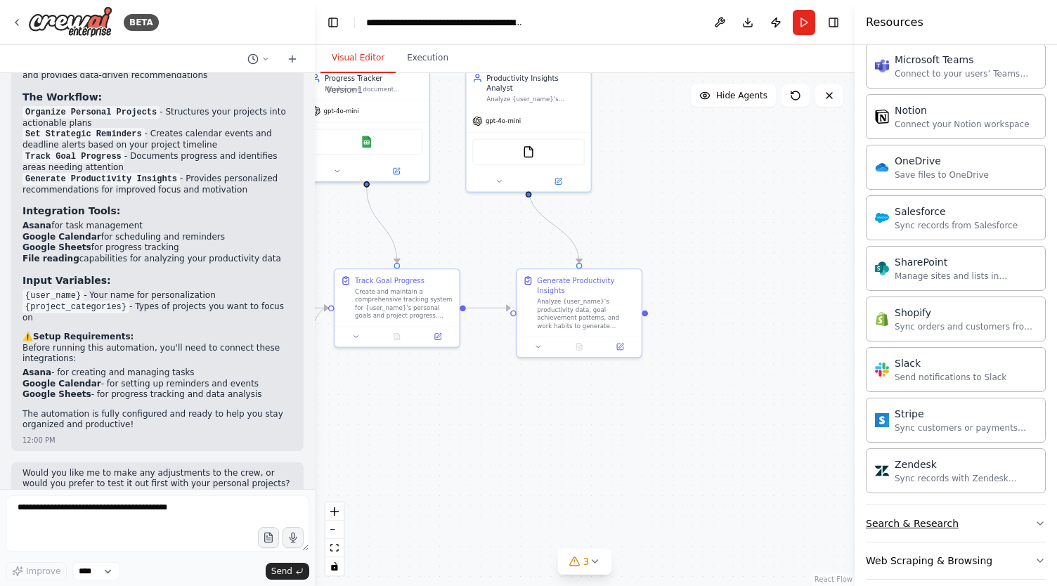
click at [924, 505] on button "Search & Research" at bounding box center [955, 523] width 180 height 37
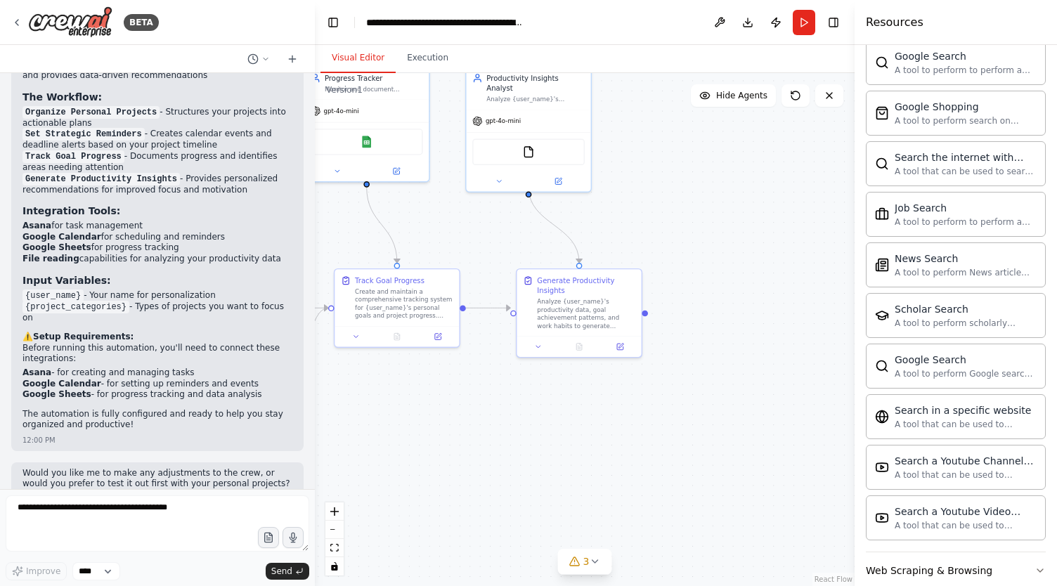
scroll to position [2110, 0]
click at [943, 554] on button "Web Scraping & Browsing" at bounding box center [955, 567] width 180 height 37
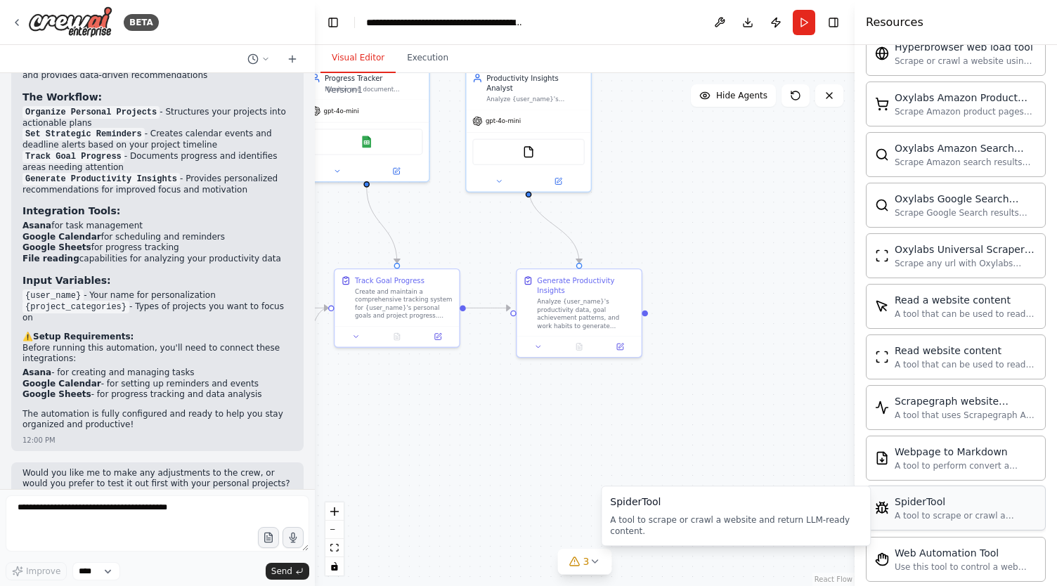
scroll to position [2473, 0]
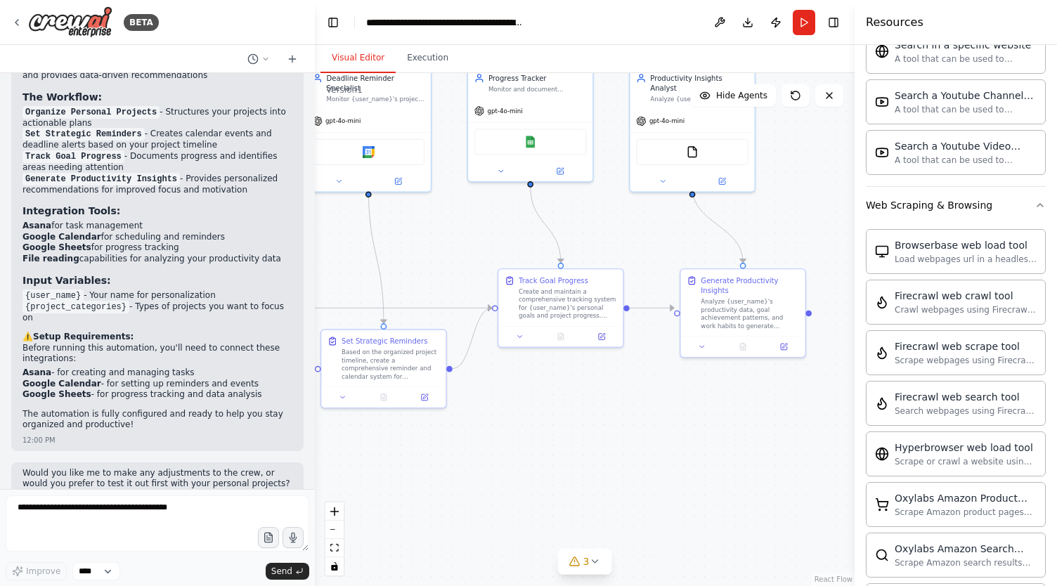
drag, startPoint x: 596, startPoint y: 439, endPoint x: 776, endPoint y: 436, distance: 179.2
click at [776, 436] on div ".deletable-edge-delete-btn { width: 20px; height: 20px; border: 0px solid #ffff…" at bounding box center [584, 329] width 539 height 513
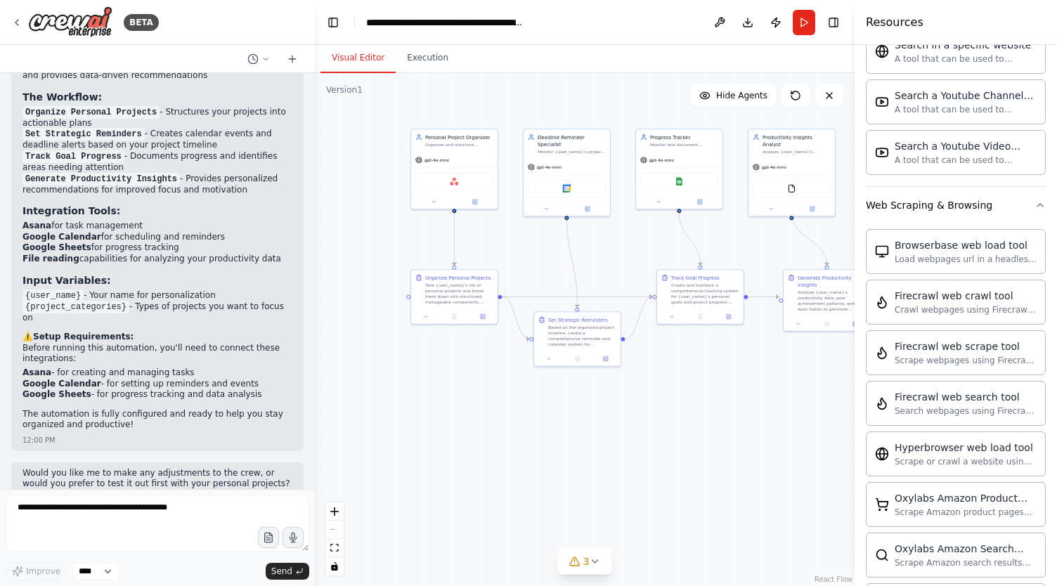
drag, startPoint x: 532, startPoint y: 480, endPoint x: 668, endPoint y: 436, distance: 142.4
click at [668, 436] on div ".deletable-edge-delete-btn { width: 20px; height: 20px; border: 0px solid #ffff…" at bounding box center [584, 329] width 539 height 513
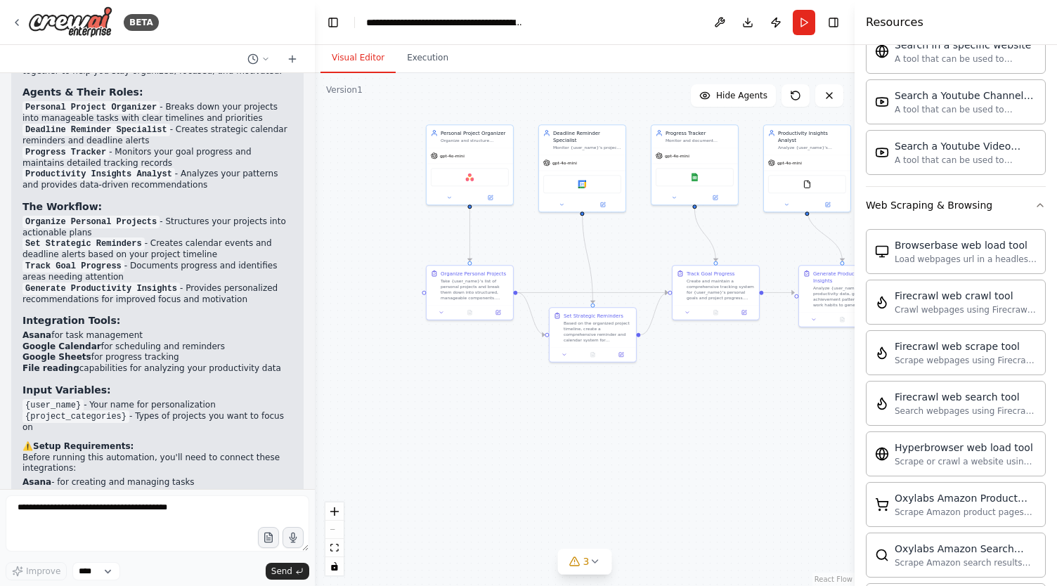
scroll to position [1602, 0]
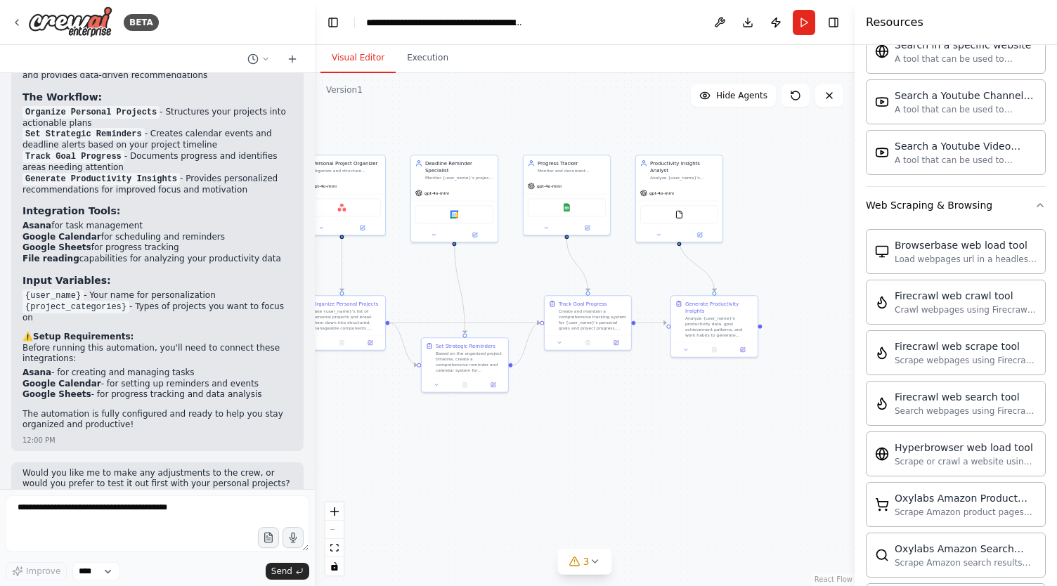
drag, startPoint x: 606, startPoint y: 394, endPoint x: 481, endPoint y: 421, distance: 127.9
click at [481, 421] on div ".deletable-edge-delete-btn { width: 20px; height: 20px; border: 0px solid #ffff…" at bounding box center [584, 329] width 539 height 513
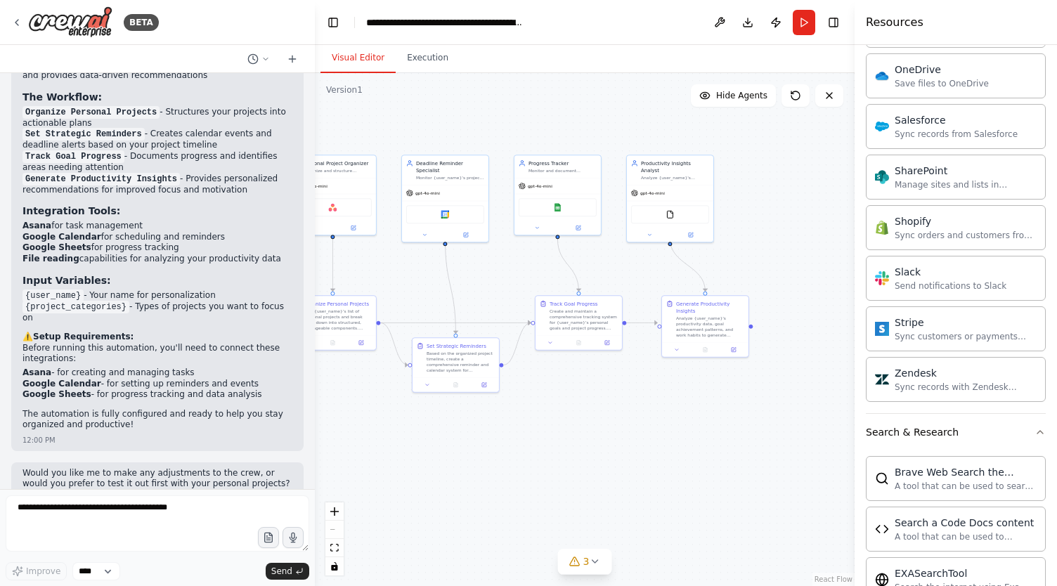
scroll to position [1118, 0]
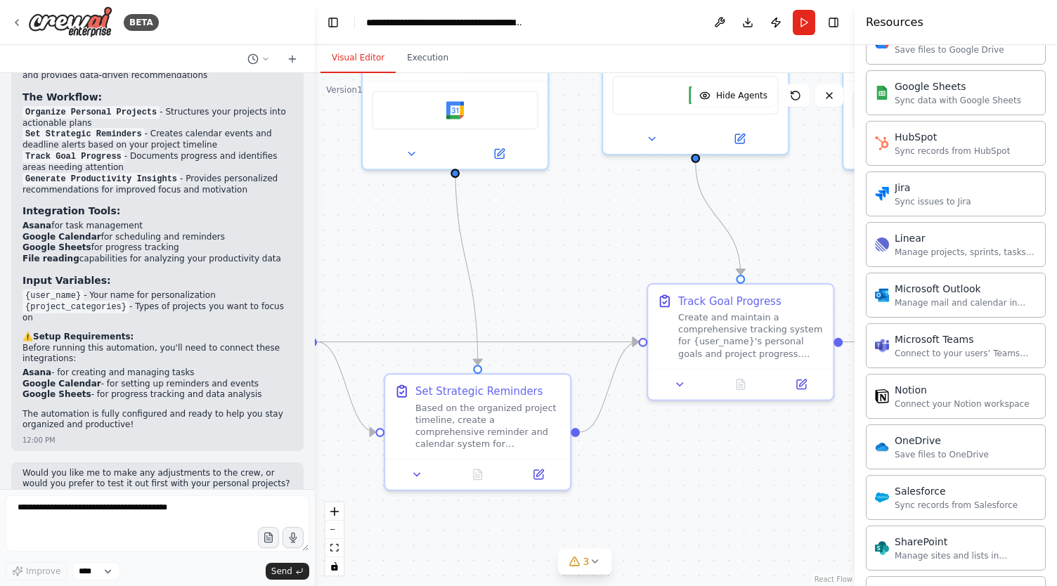
drag, startPoint x: 487, startPoint y: 332, endPoint x: 561, endPoint y: 320, distance: 75.5
click at [561, 320] on div ".deletable-edge-delete-btn { width: 20px; height: 20px; border: 0px solid #ffff…" at bounding box center [584, 329] width 539 height 513
